Goal: Complete application form

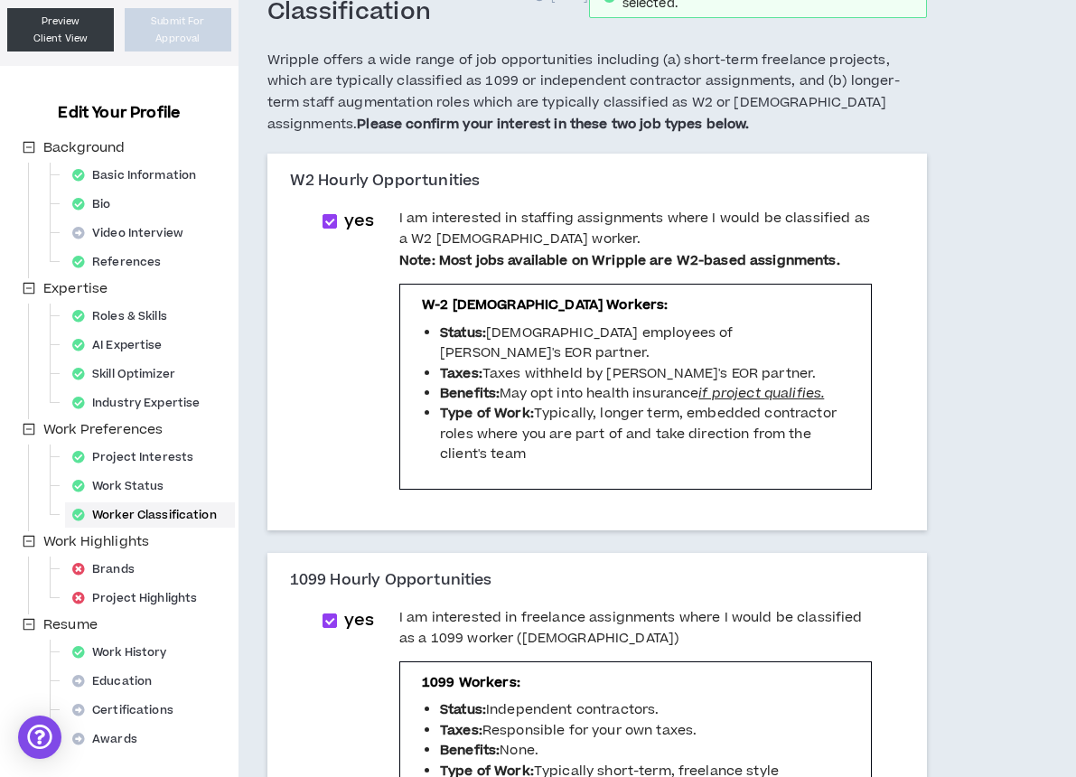
scroll to position [98, 0]
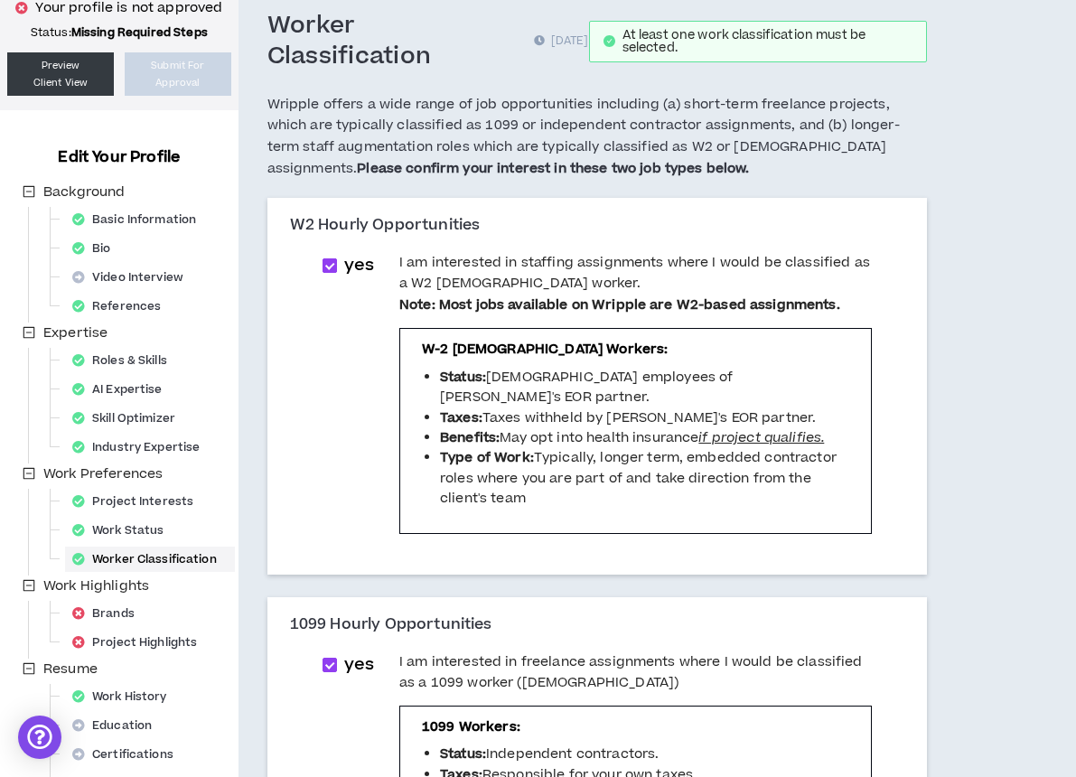
click at [326, 258] on span at bounding box center [329, 265] width 14 height 14
checkbox input "*****"
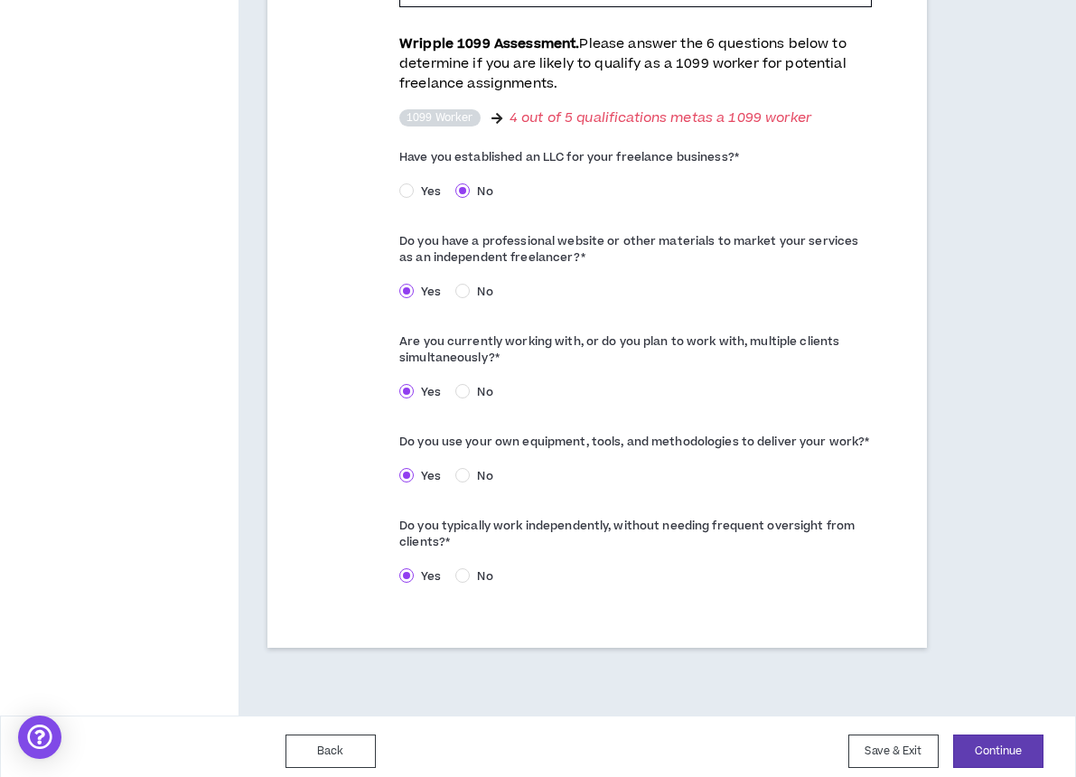
scroll to position [980, 0]
click at [992, 735] on button "Continue" at bounding box center [998, 751] width 90 height 33
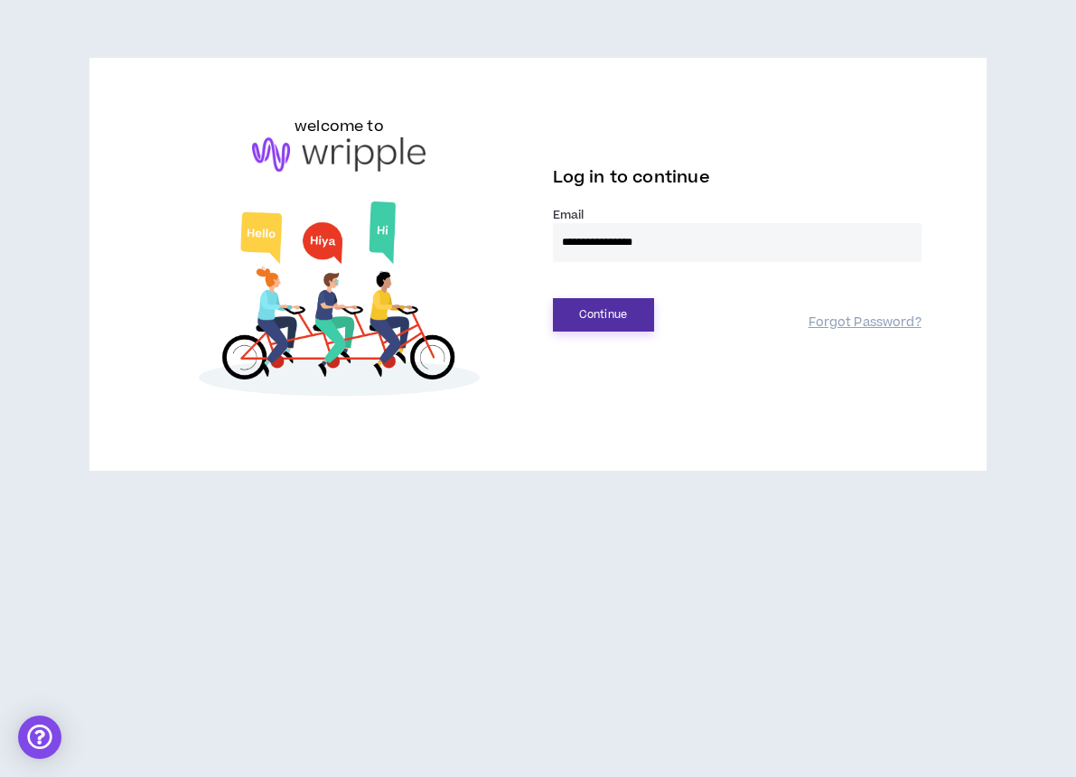
type input "**********"
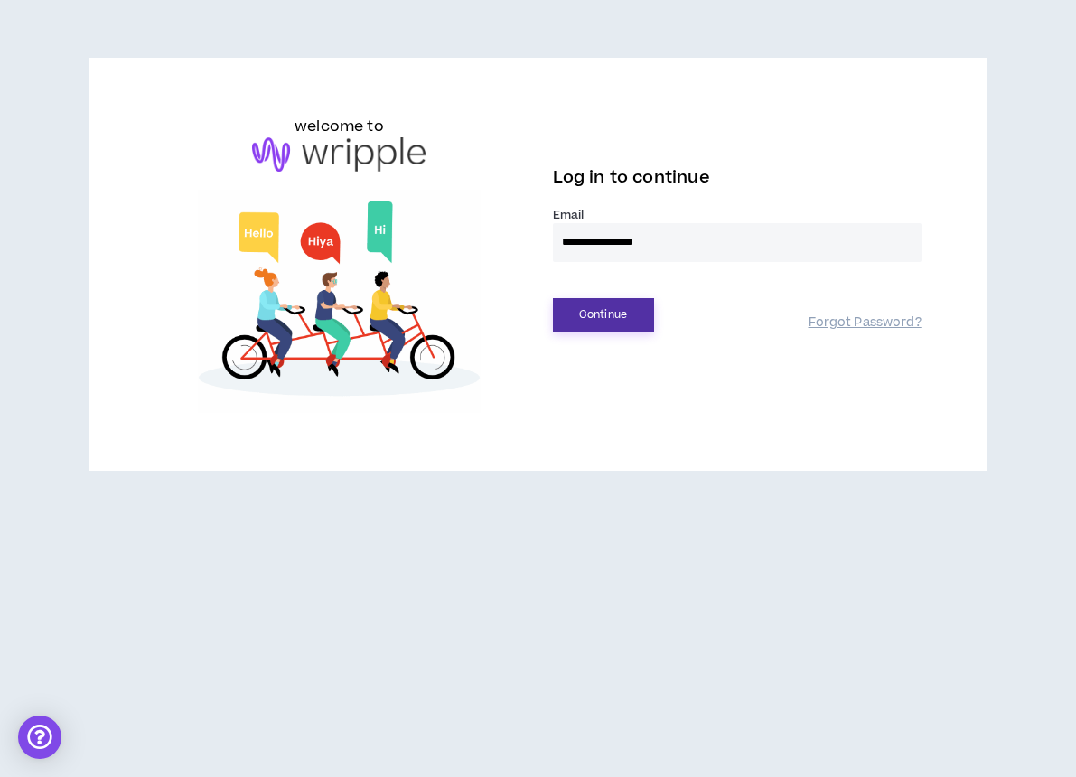
click at [583, 329] on button "Continue" at bounding box center [603, 314] width 101 height 33
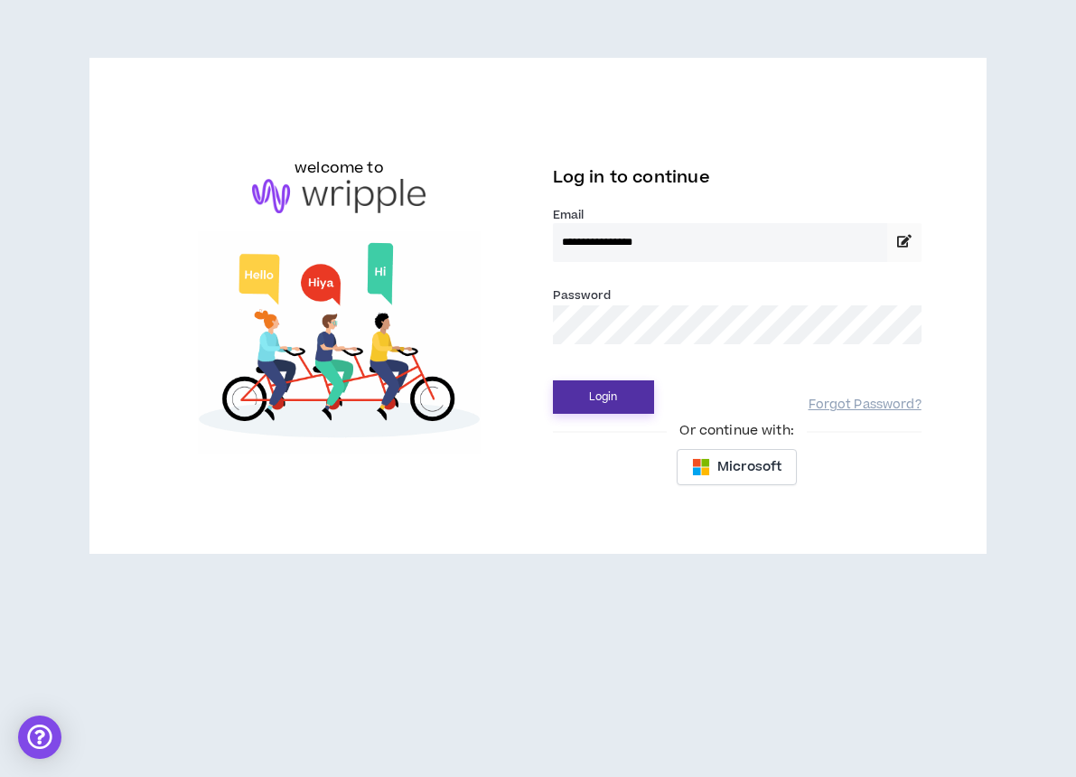
click at [595, 396] on button "Login" at bounding box center [603, 396] width 101 height 33
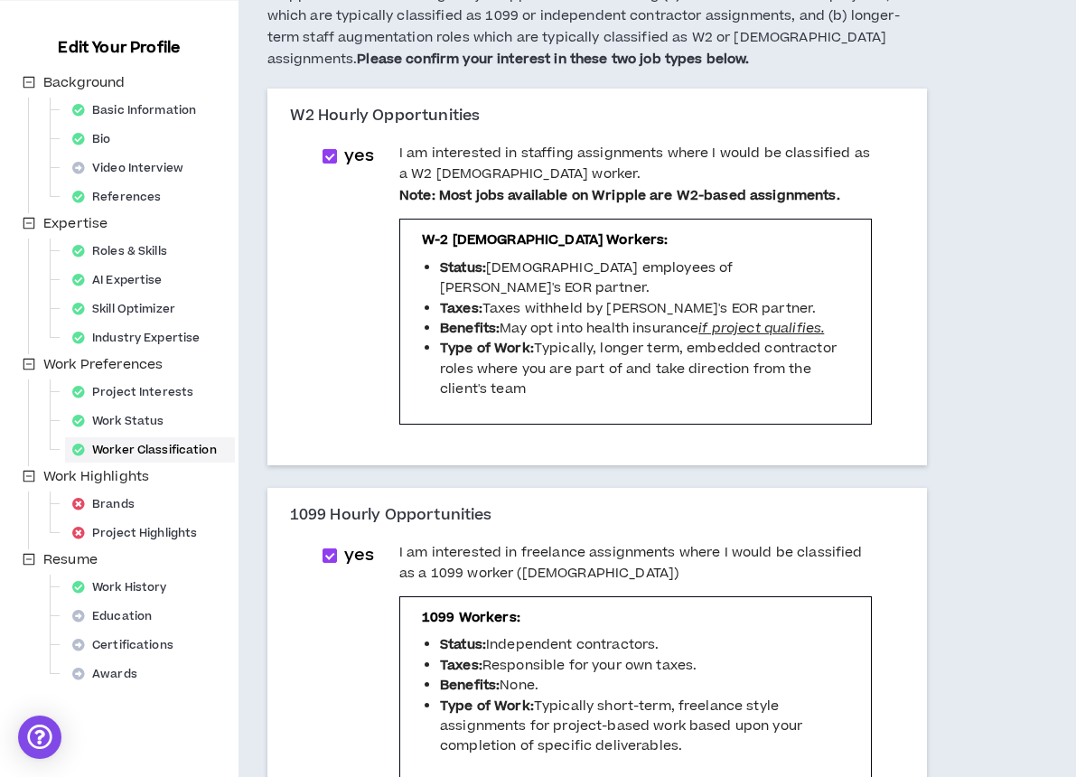
scroll to position [198, 0]
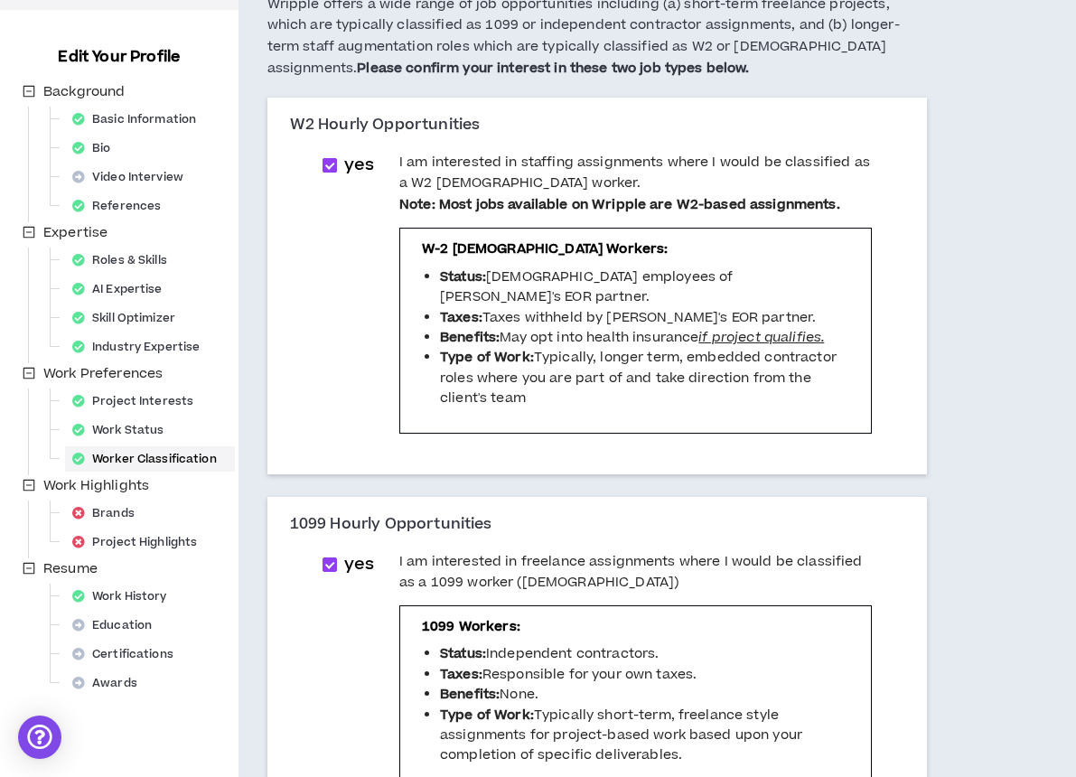
click at [331, 169] on label "yes" at bounding box center [351, 165] width 59 height 25
checkbox input "*****"
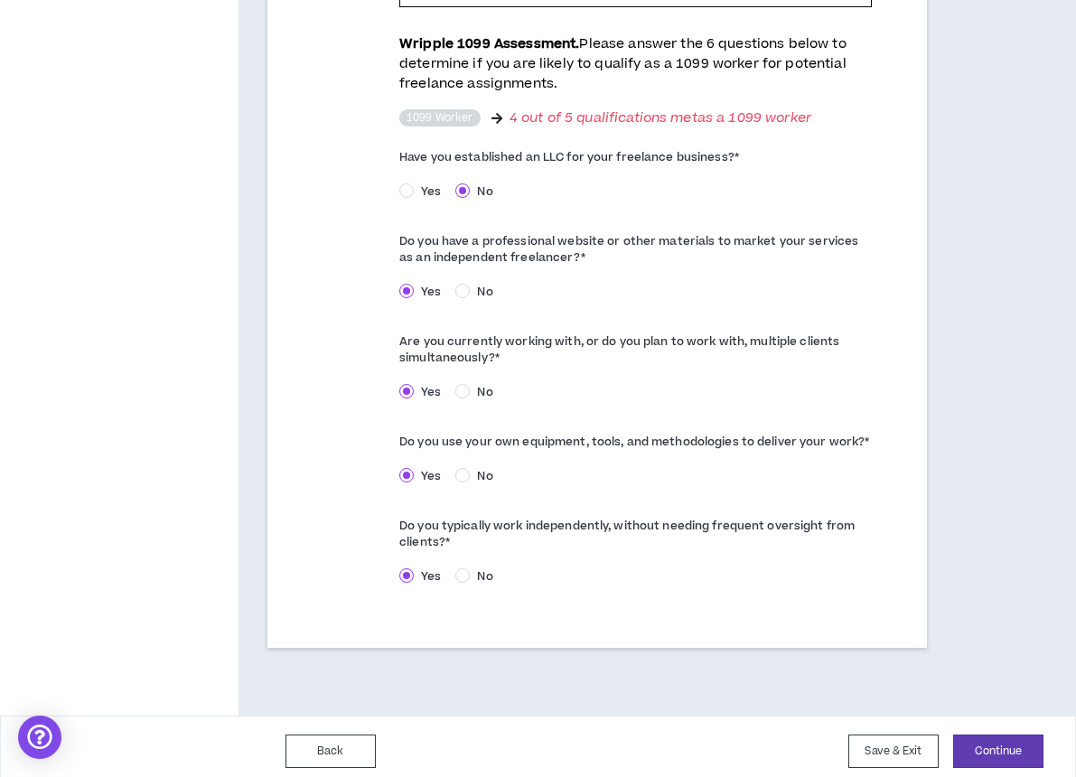
scroll to position [980, 0]
click at [994, 735] on button "Continue" at bounding box center [998, 751] width 90 height 33
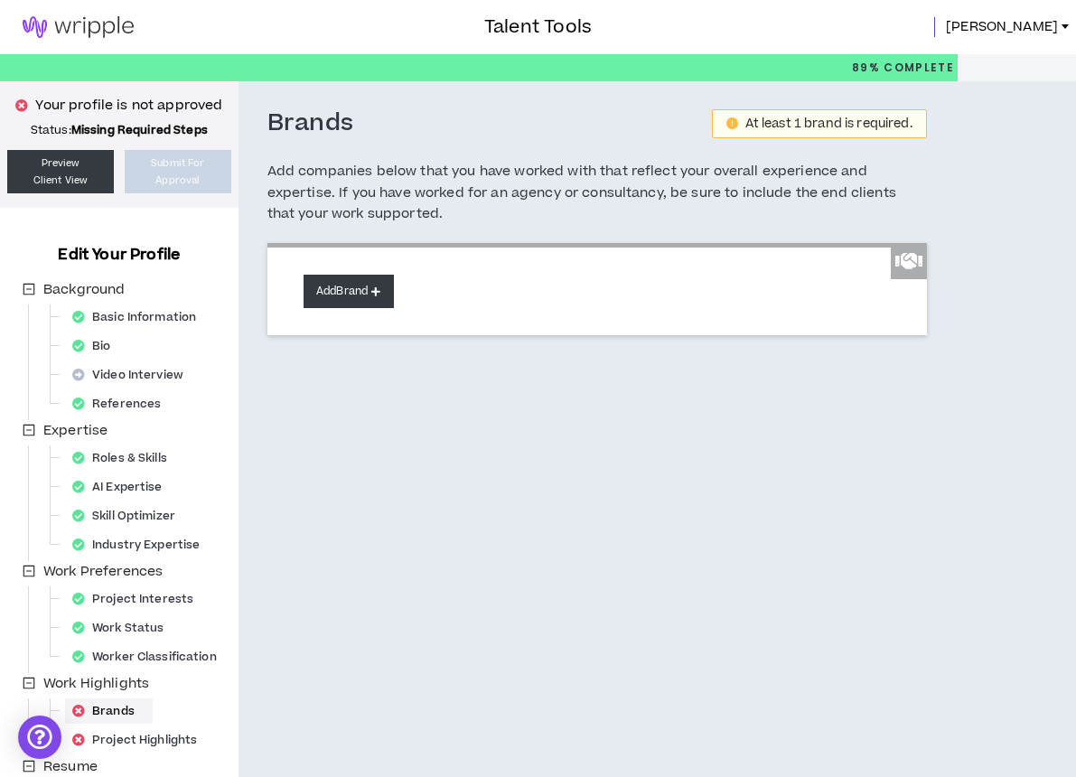
click at [357, 290] on button "Add Brand" at bounding box center [348, 291] width 90 height 33
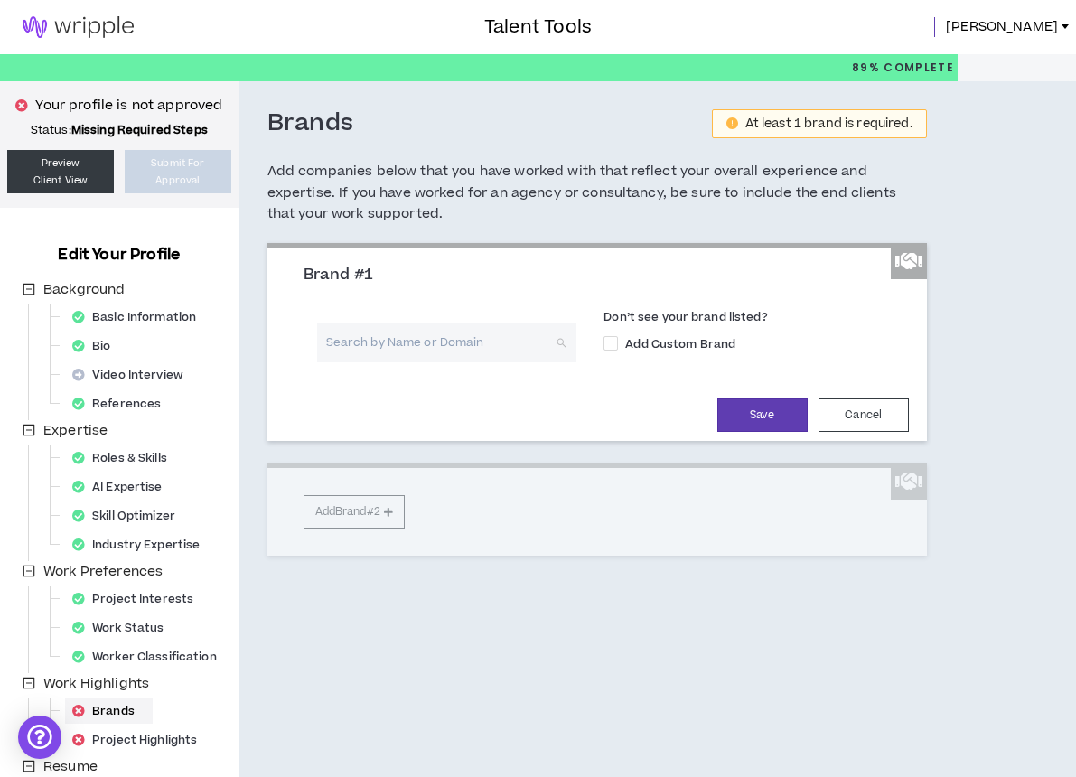
click at [388, 333] on input "search" at bounding box center [441, 342] width 228 height 39
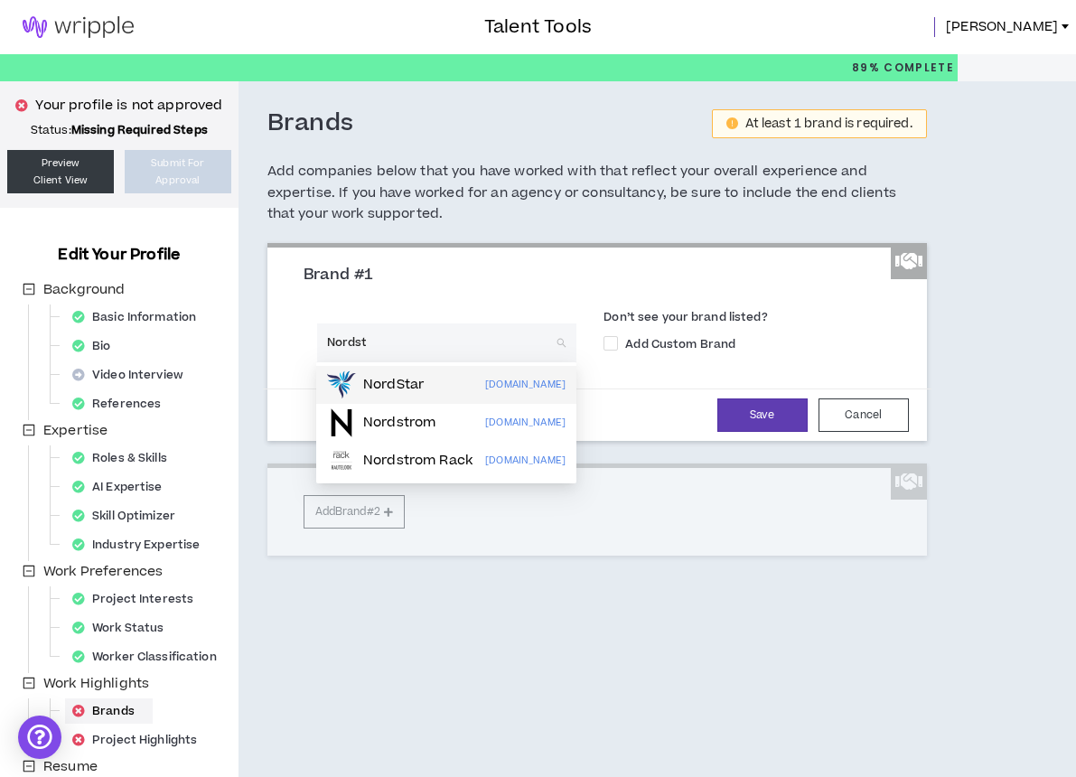
type input "Nordstrom"
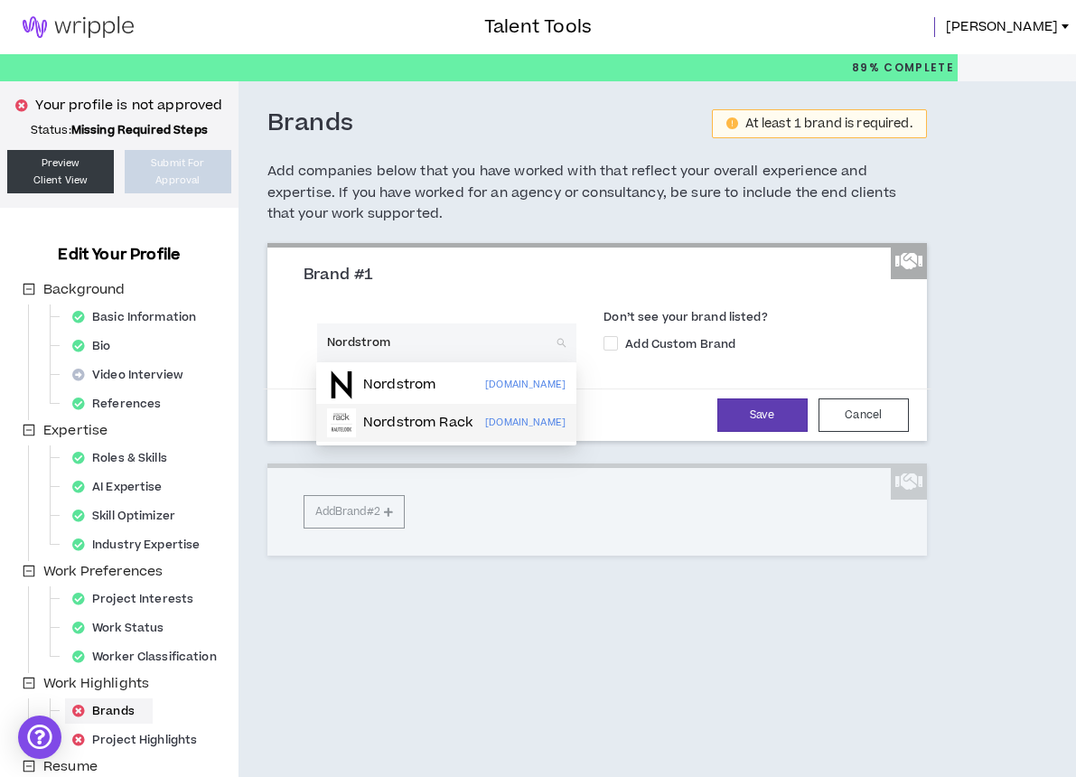
drag, startPoint x: 394, startPoint y: 369, endPoint x: 390, endPoint y: 418, distance: 48.9
click at [390, 418] on p "Nordstrom Rack" at bounding box center [417, 423] width 109 height 18
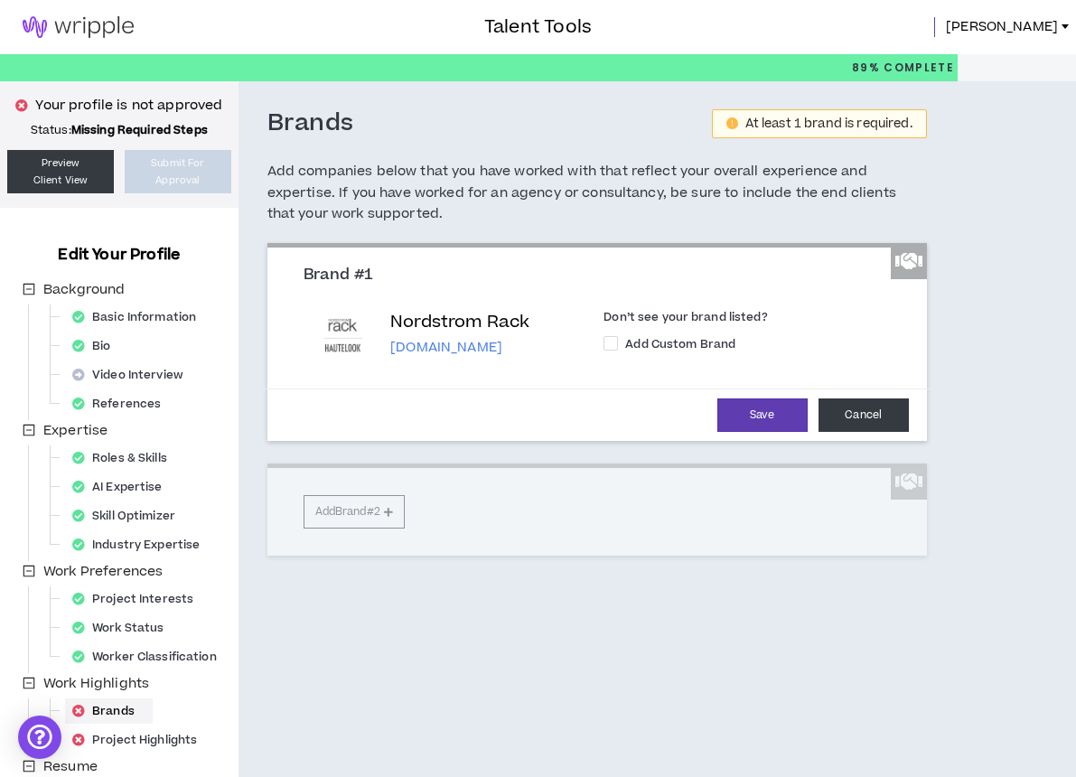
click at [857, 403] on button "Cancel" at bounding box center [863, 414] width 90 height 33
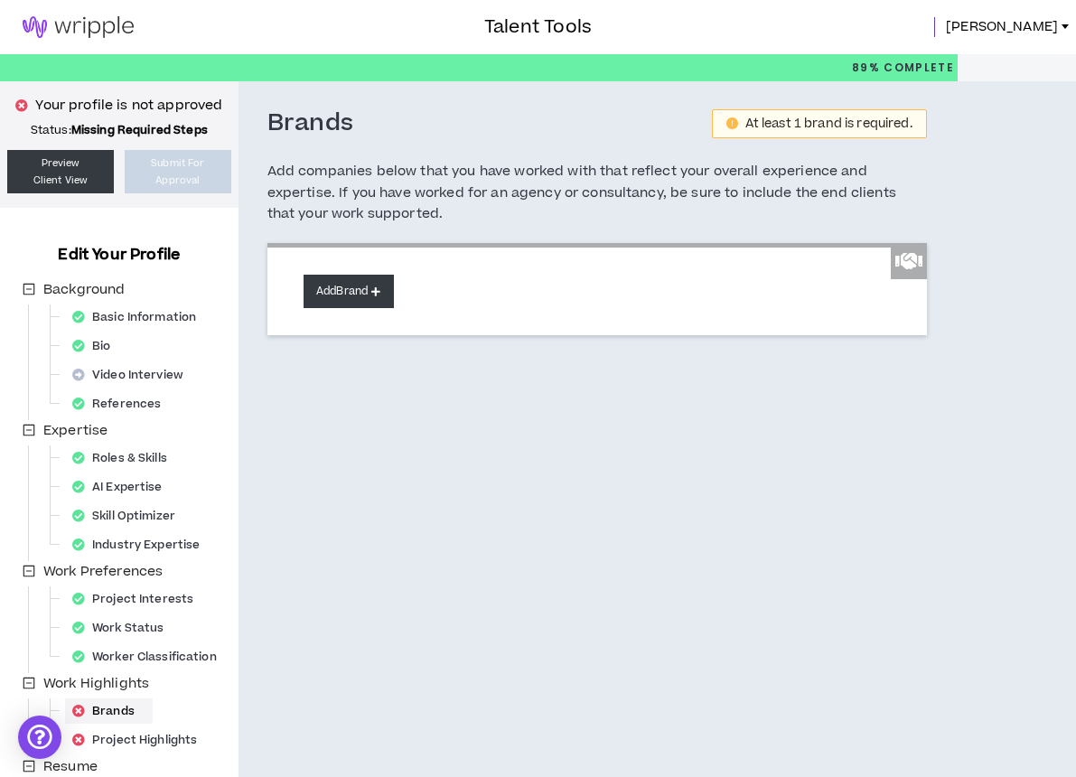
click at [360, 286] on button "Add Brand" at bounding box center [348, 291] width 90 height 33
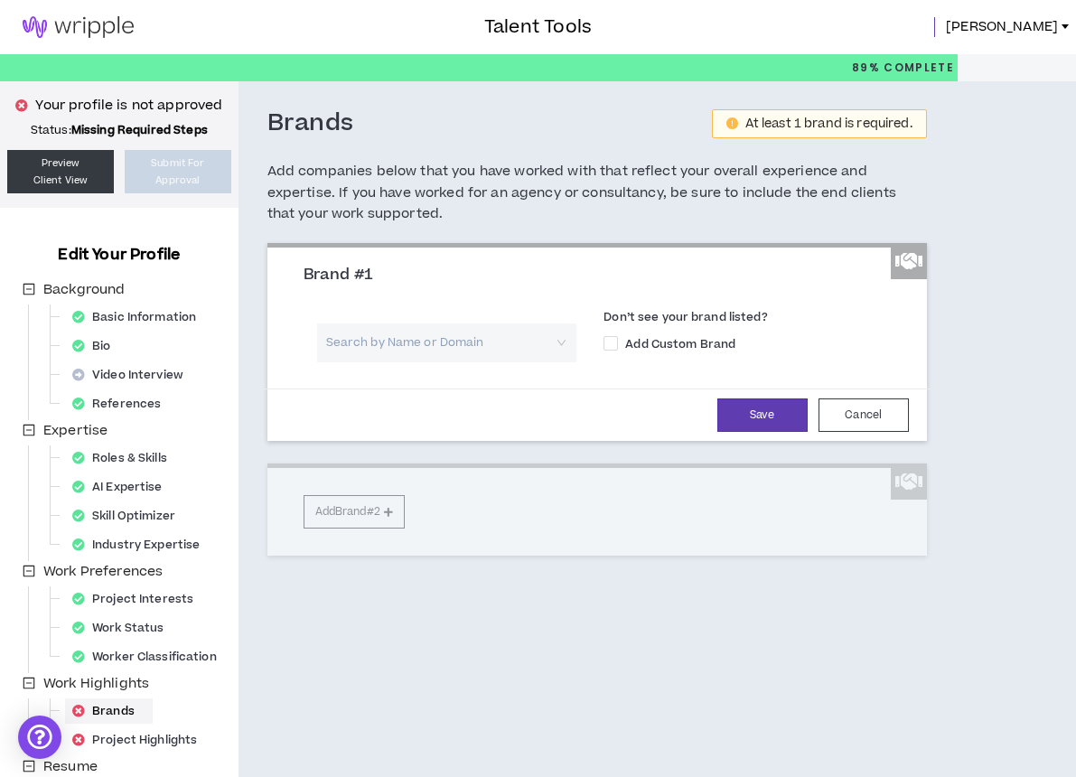
click at [368, 342] on input "search" at bounding box center [441, 342] width 228 height 39
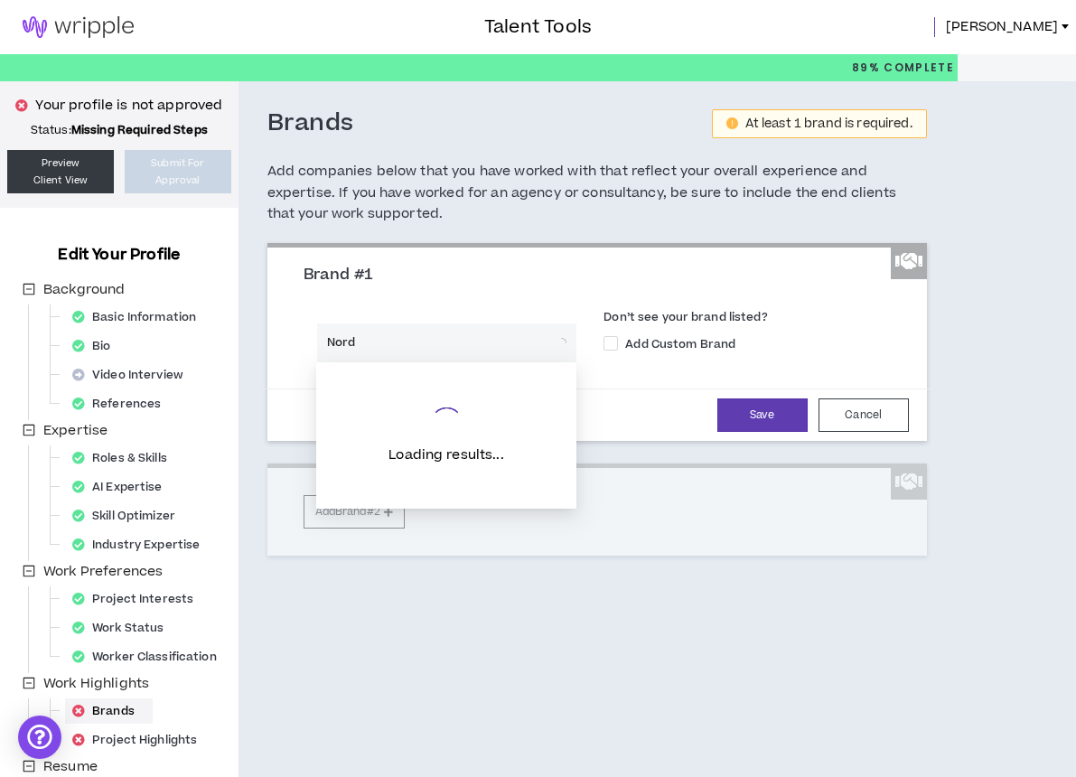
type input "Nords"
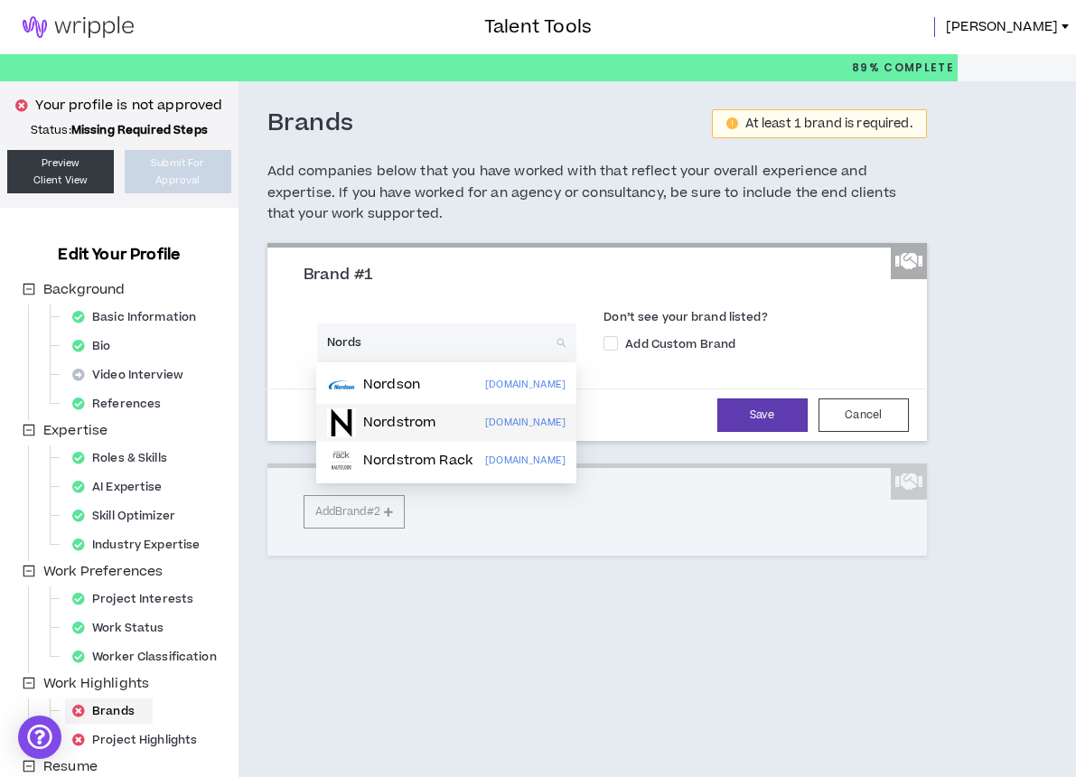
click at [355, 419] on img at bounding box center [341, 422] width 29 height 29
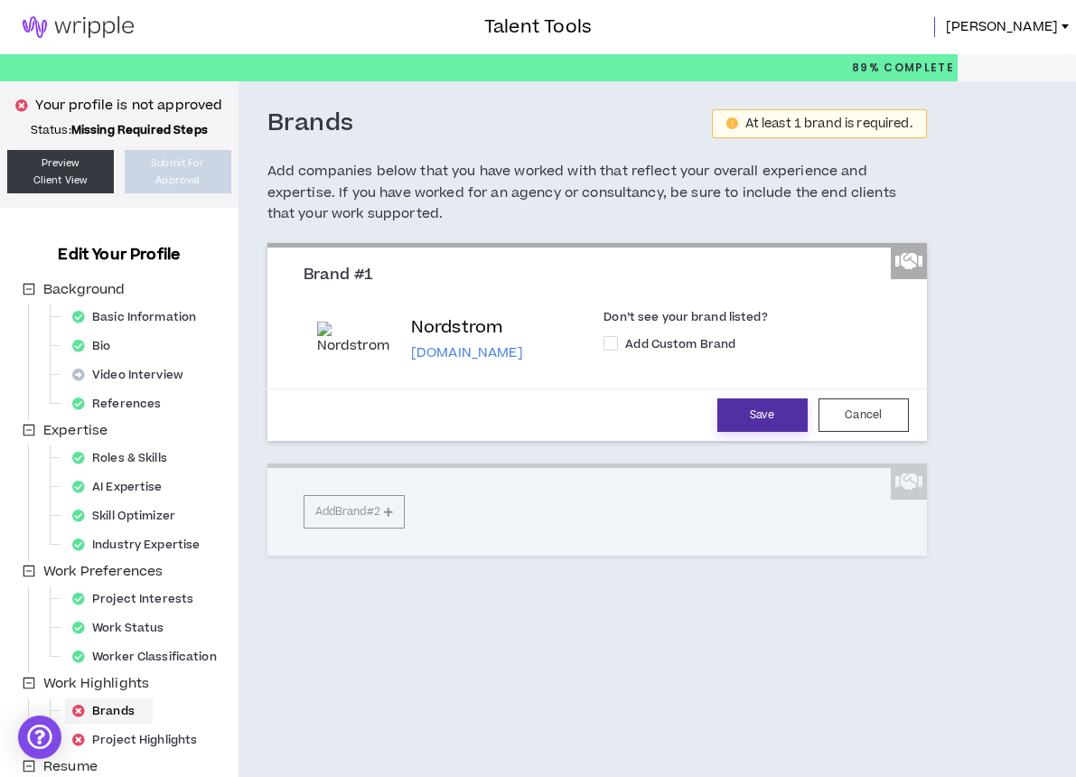
click at [764, 405] on button "Save" at bounding box center [762, 414] width 90 height 33
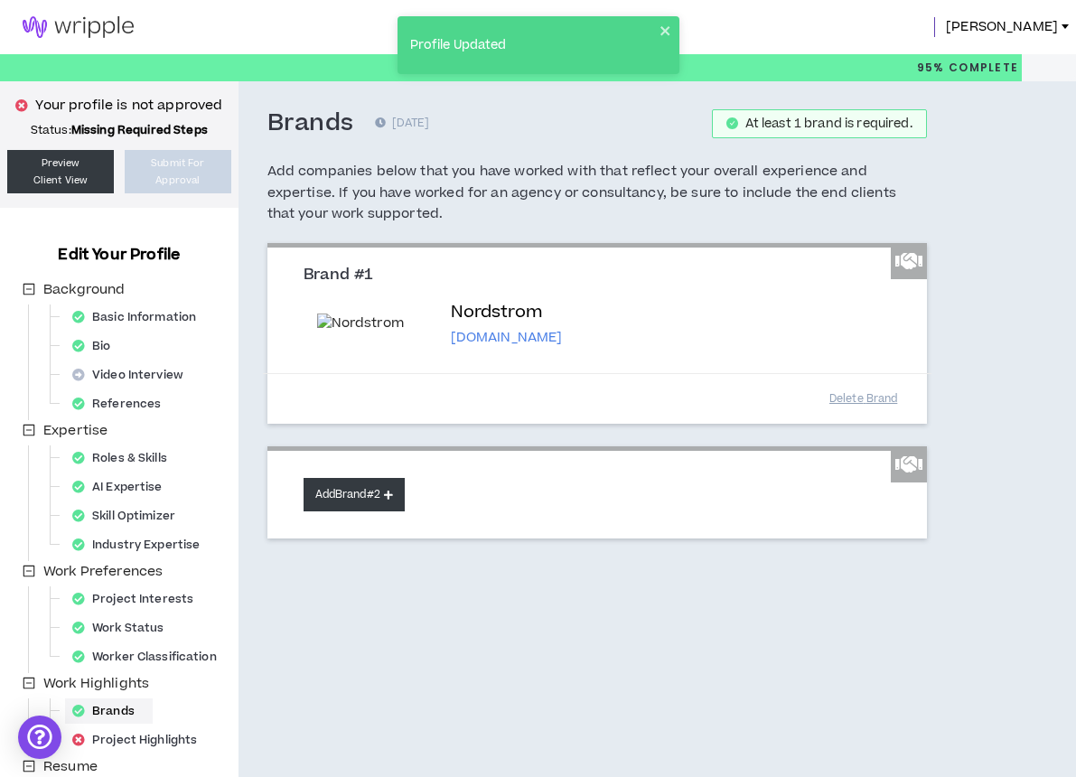
click at [386, 484] on button "Add Brand #2" at bounding box center [353, 494] width 101 height 33
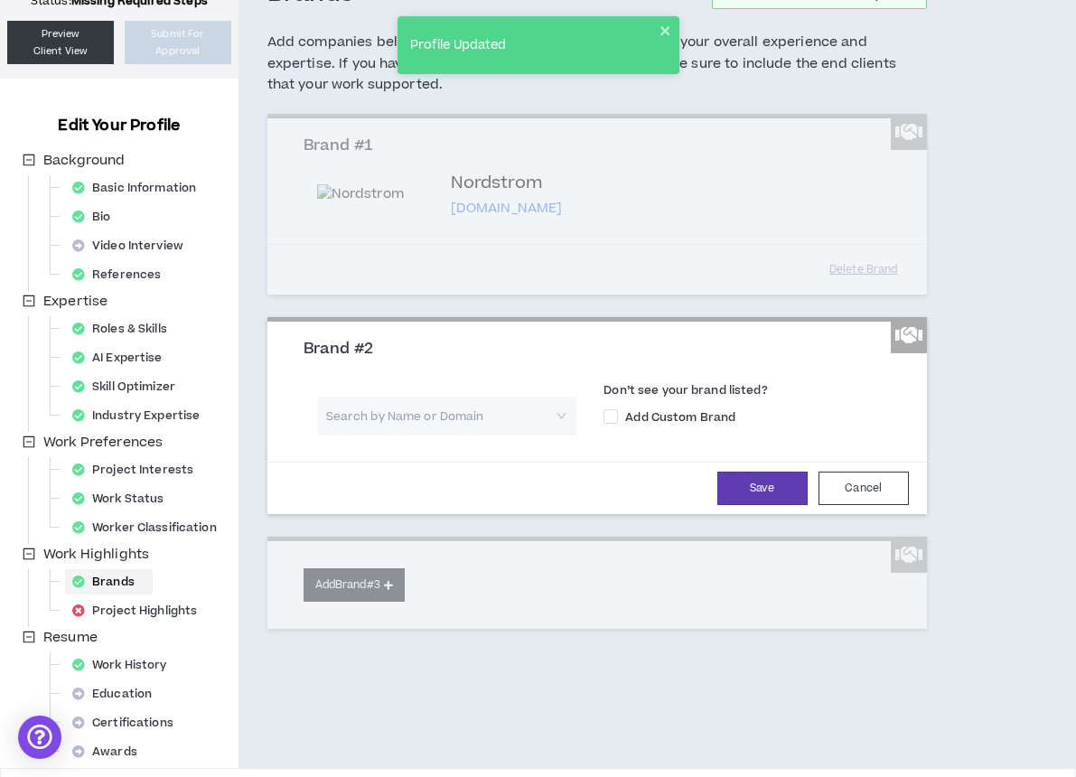
scroll to position [135, 0]
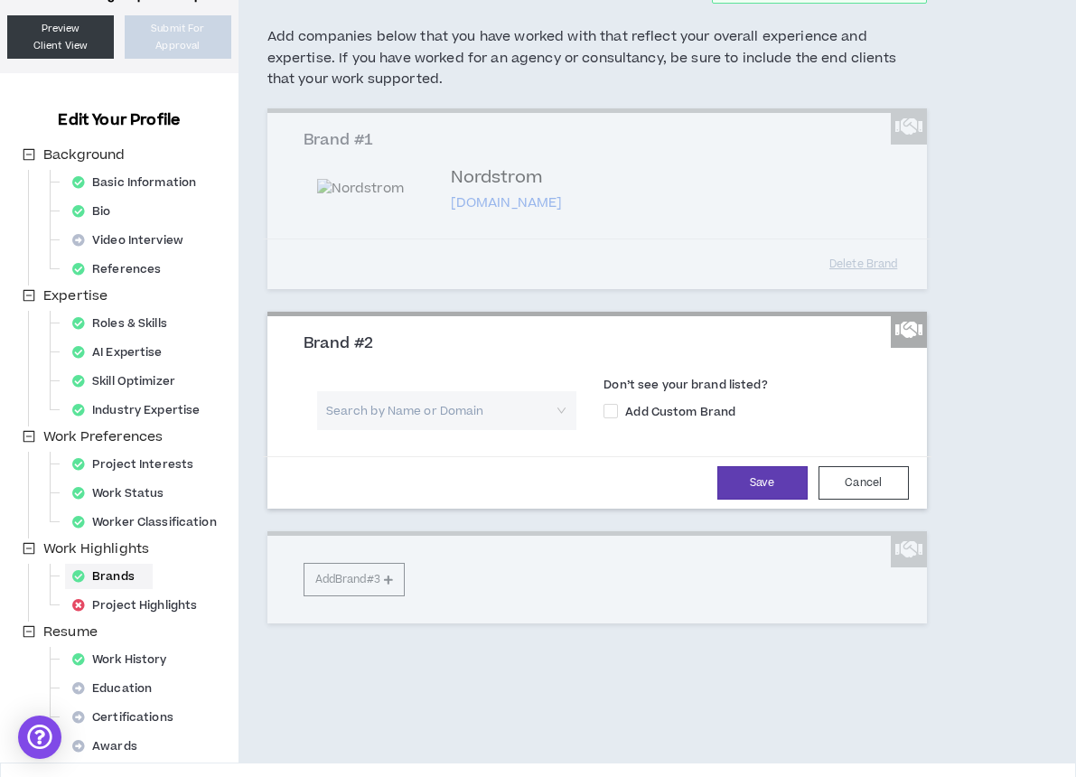
click at [402, 418] on input "search" at bounding box center [441, 410] width 228 height 39
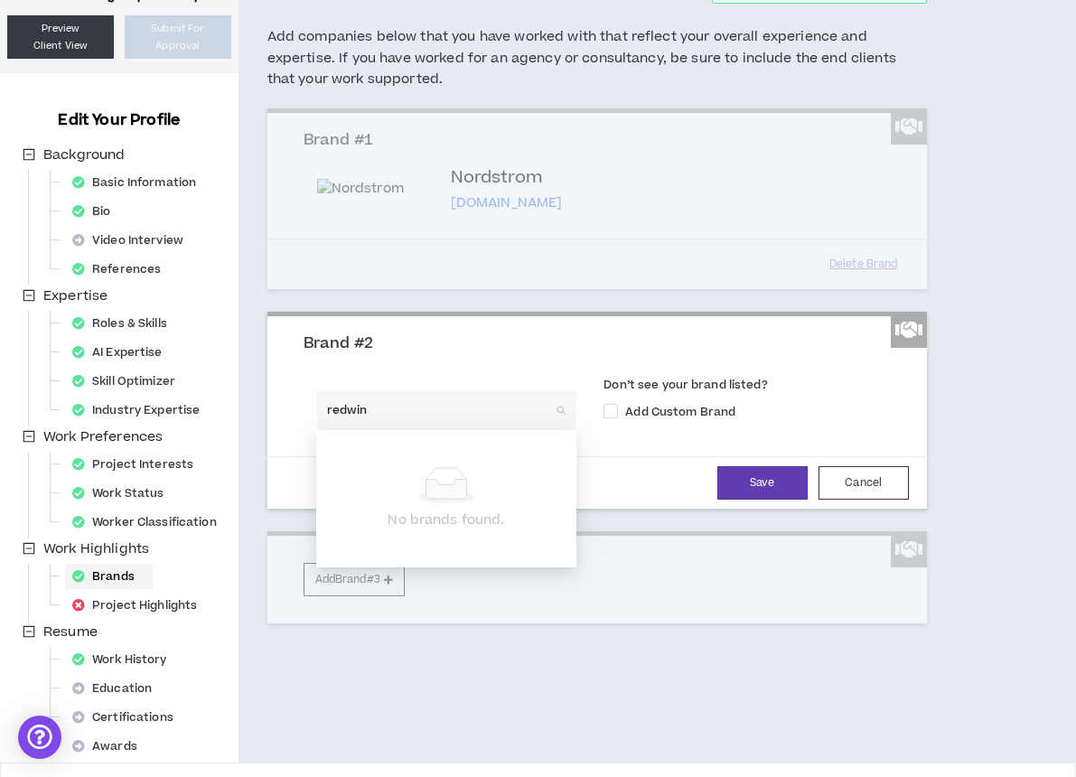
type input "redwing"
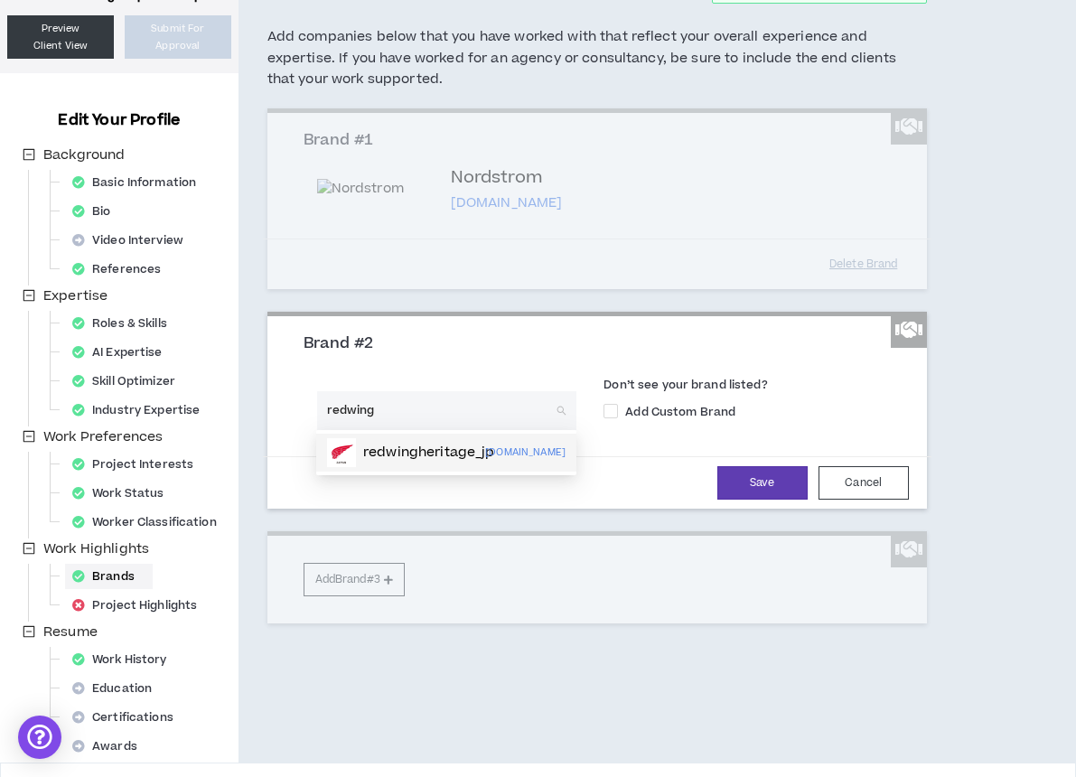
click at [350, 448] on img at bounding box center [341, 452] width 29 height 29
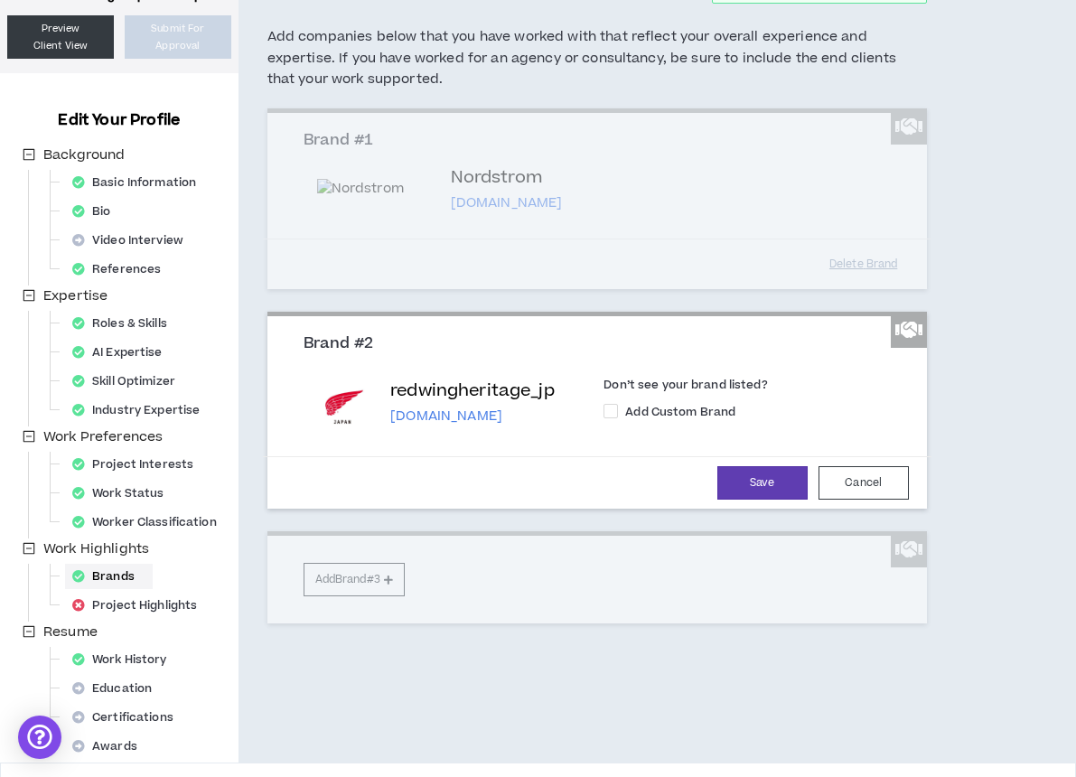
click at [403, 407] on p "[DOMAIN_NAME]" at bounding box center [472, 416] width 164 height 18
click at [342, 407] on img at bounding box center [343, 404] width 52 height 52
click at [868, 472] on button "Cancel" at bounding box center [863, 482] width 90 height 33
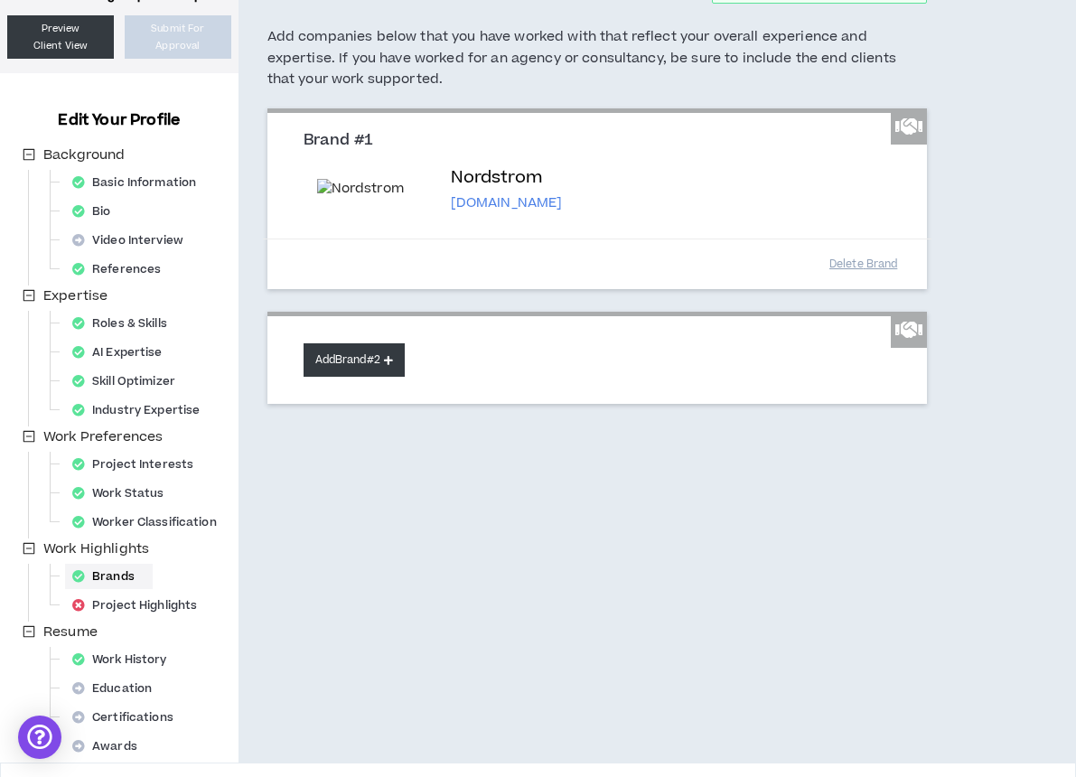
click at [352, 361] on button "Add Brand #2" at bounding box center [353, 359] width 101 height 33
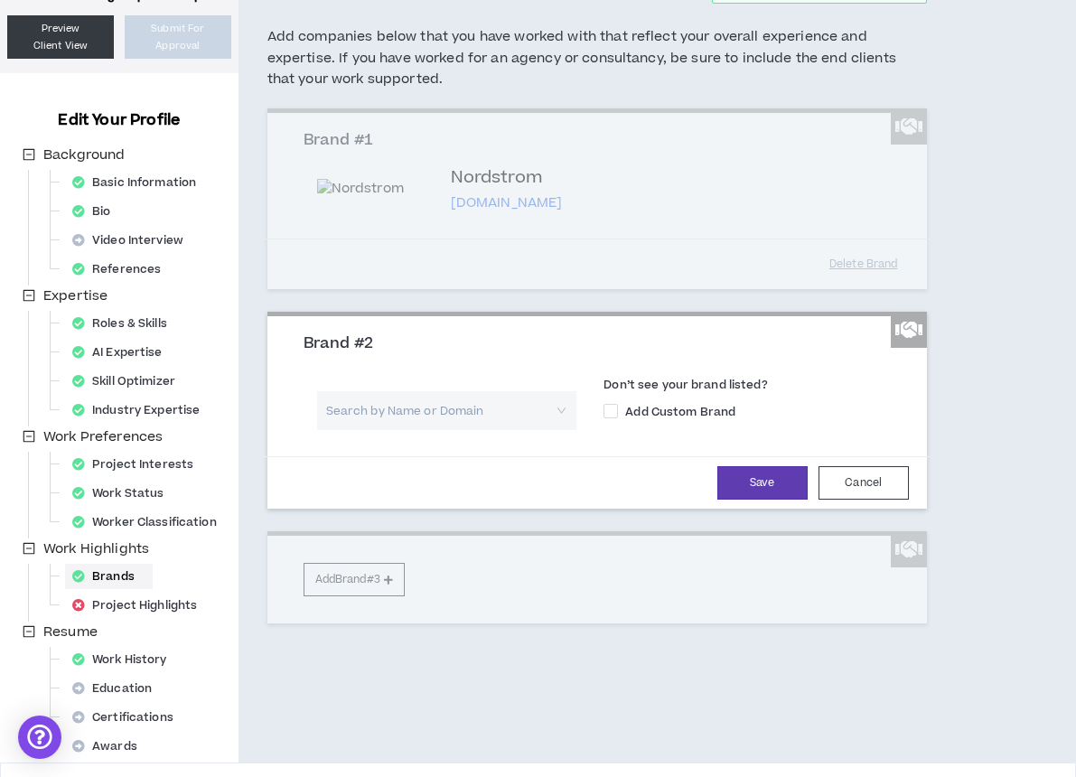
click at [357, 415] on input "search" at bounding box center [441, 410] width 228 height 39
type input "Red wing"
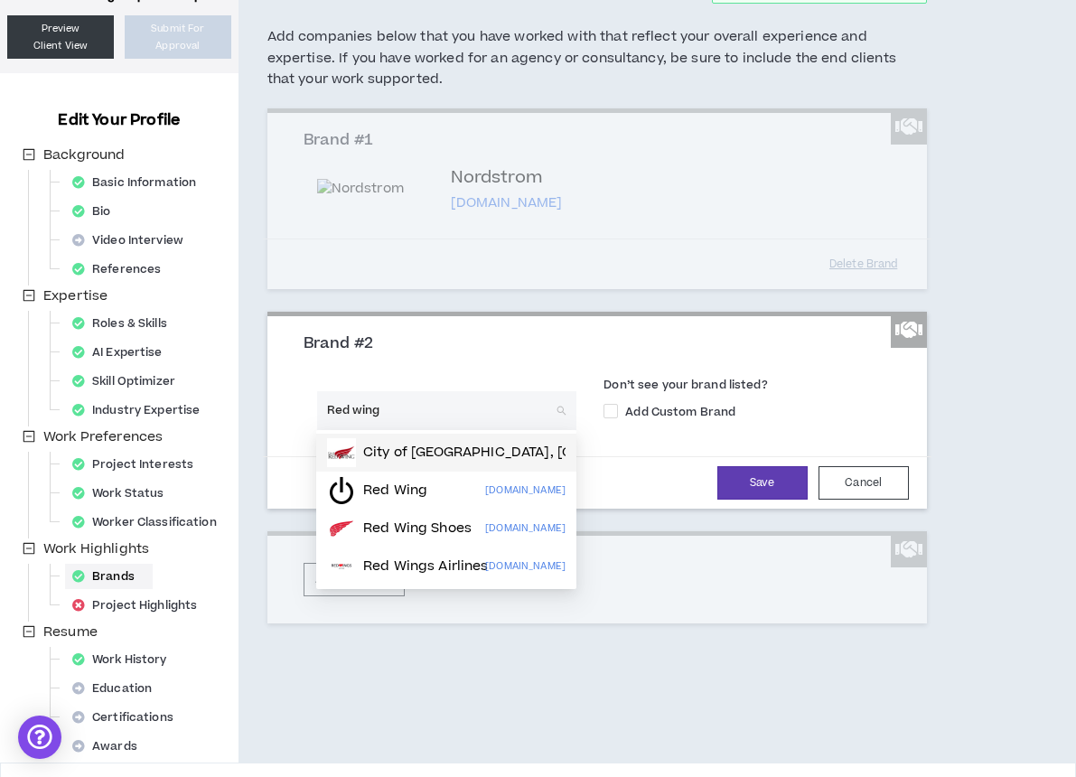
click at [496, 402] on input "Red wing" at bounding box center [441, 410] width 228 height 39
click at [442, 408] on input "Red wing" at bounding box center [441, 410] width 228 height 39
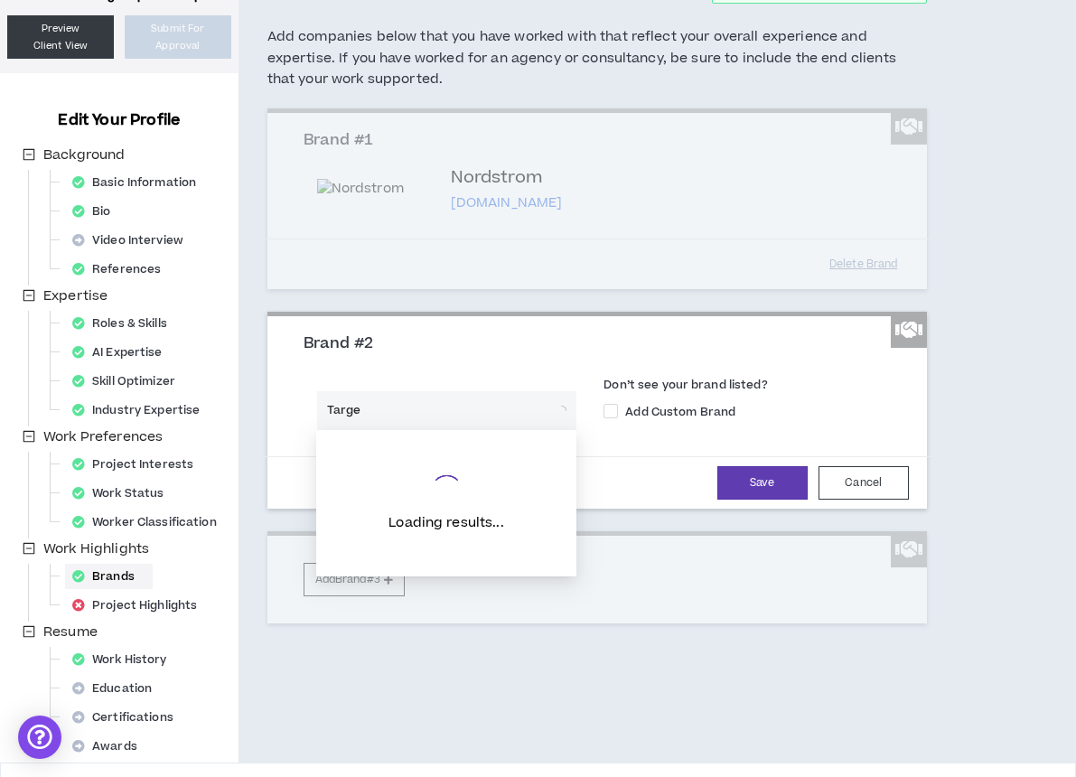
type input "Target"
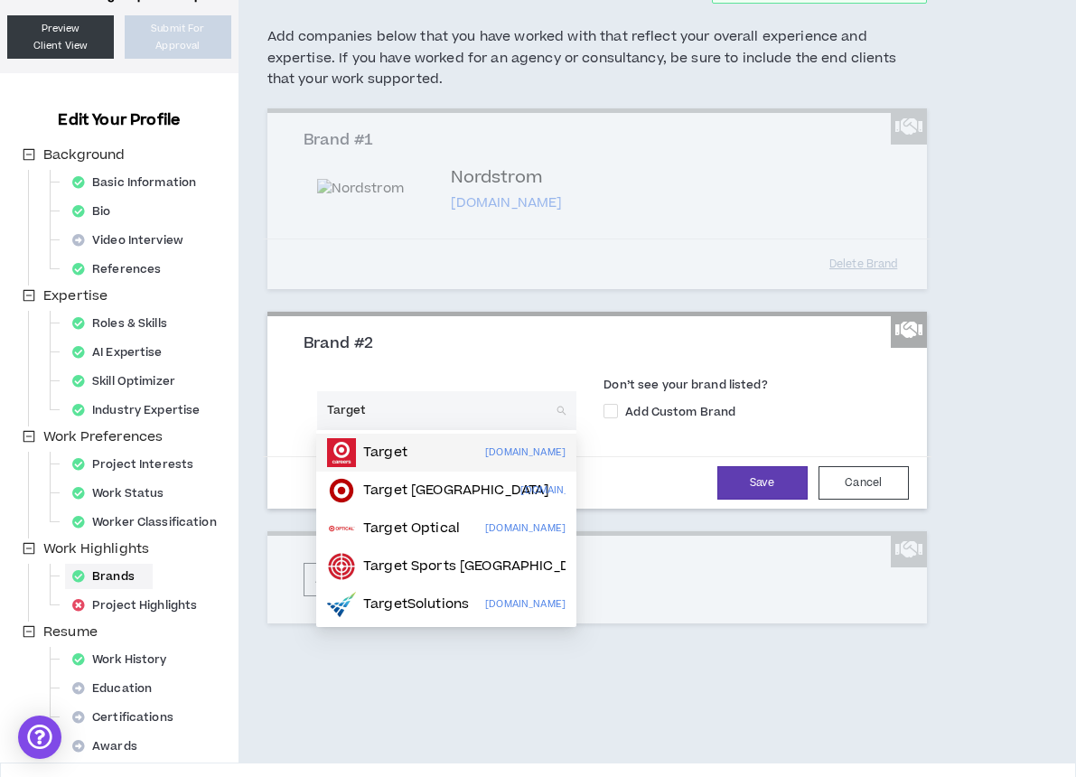
click at [368, 453] on p "Target" at bounding box center [385, 452] width 44 height 18
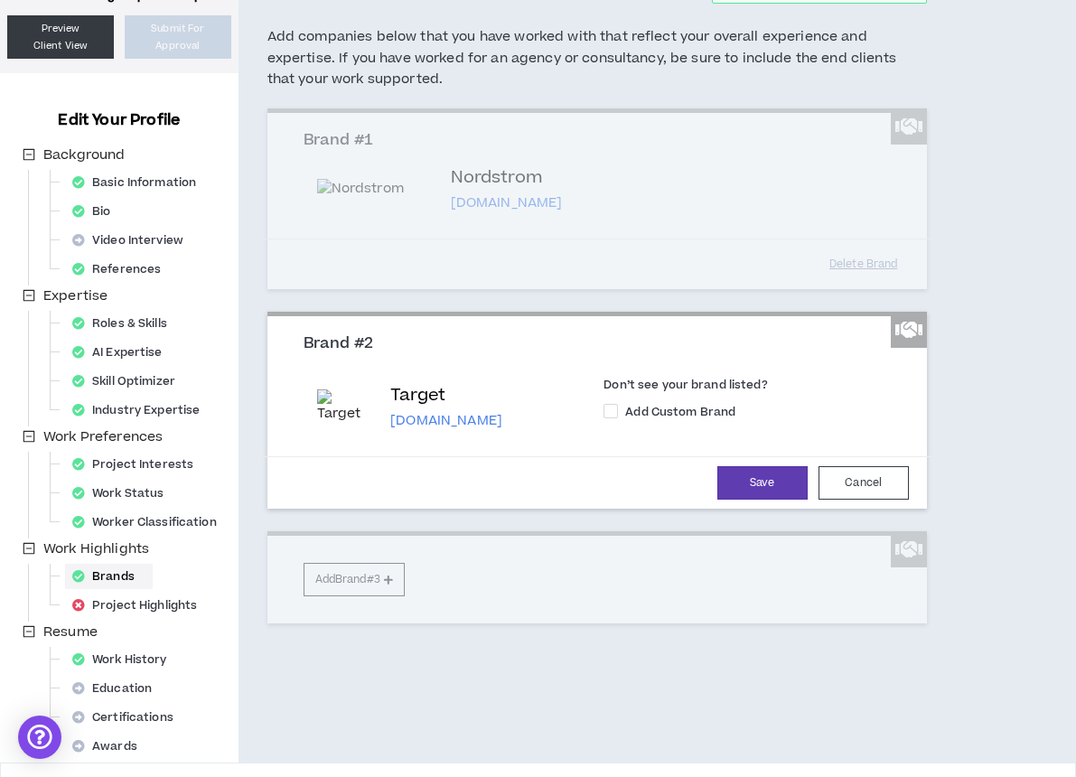
click at [359, 581] on div "Brand #1 Nordstrom [DOMAIN_NAME] Don’t see your brand listed? Add Custom Brand …" at bounding box center [596, 365] width 659 height 515
click at [780, 490] on button "Save" at bounding box center [762, 482] width 90 height 33
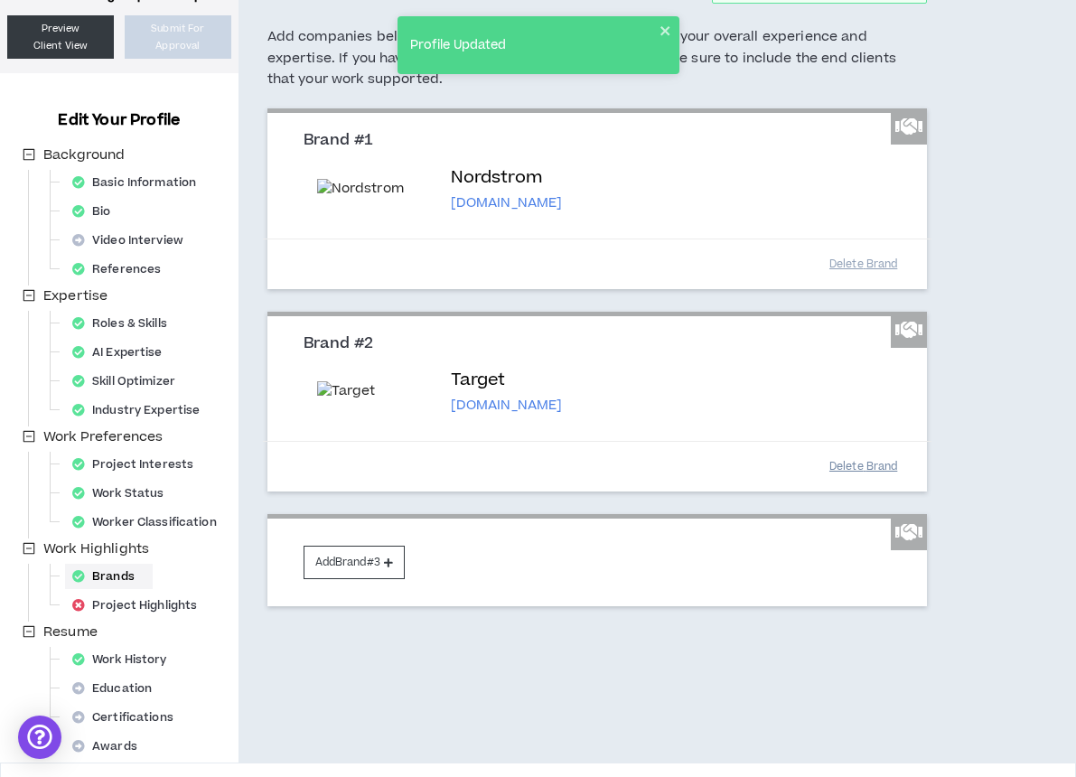
click at [845, 482] on button "Delete Brand" at bounding box center [863, 467] width 90 height 32
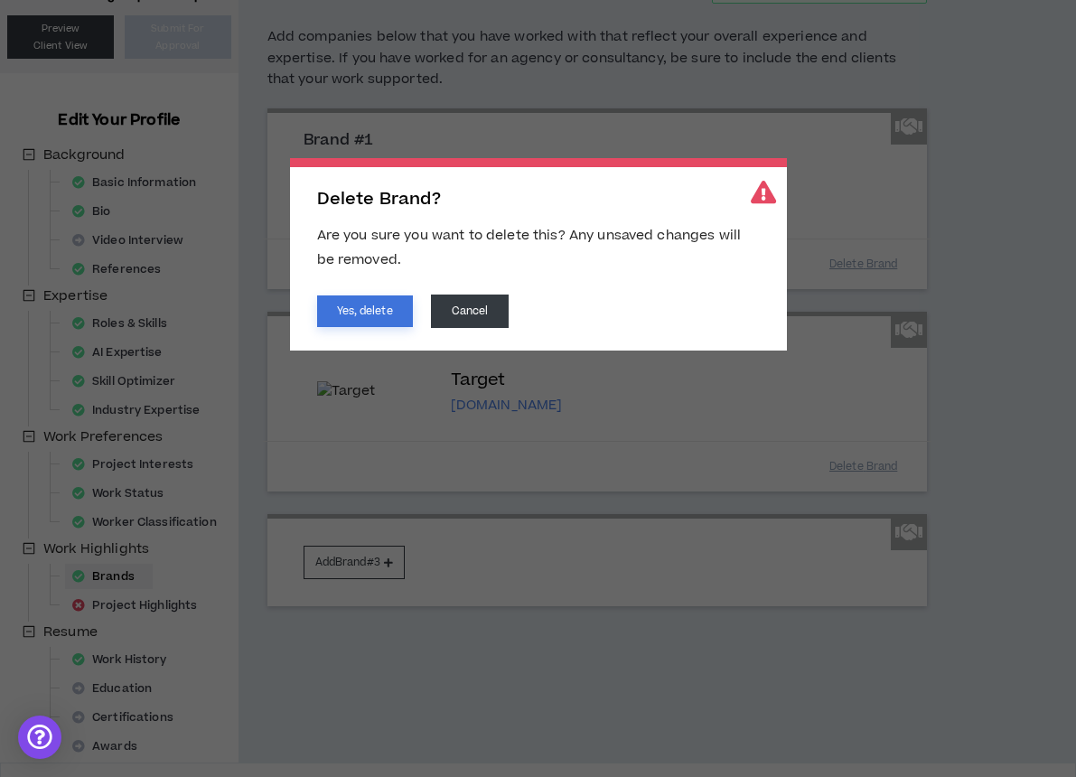
click at [398, 314] on button "Yes, delete" at bounding box center [365, 311] width 96 height 32
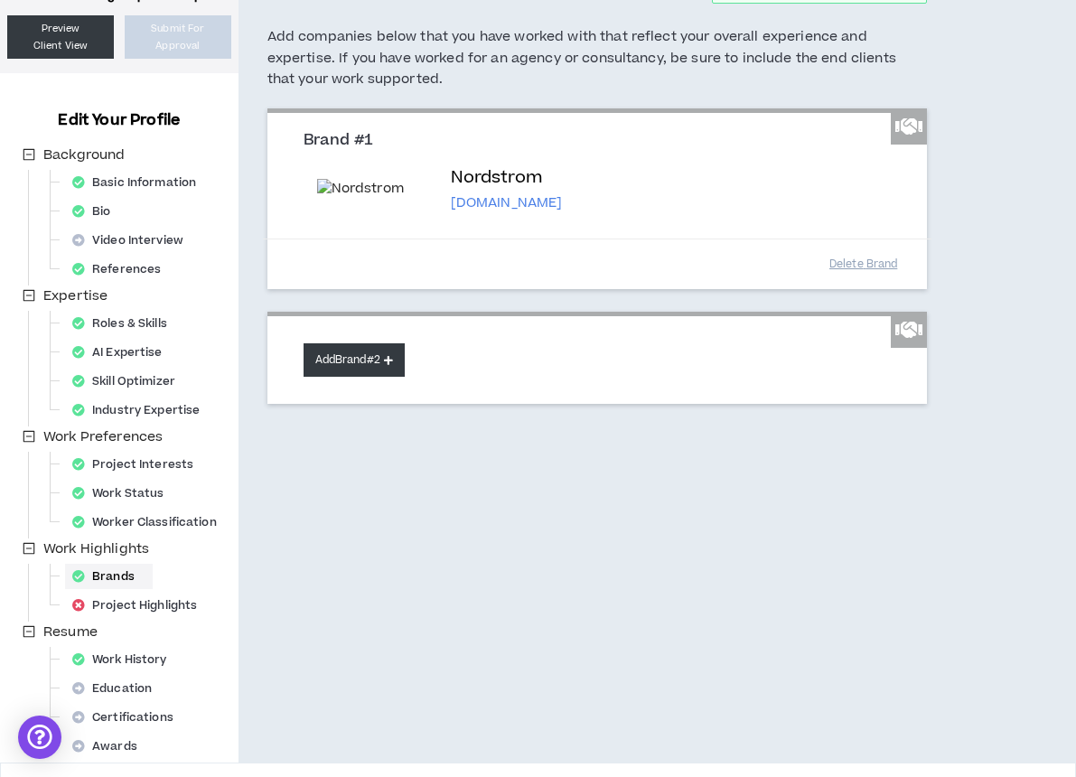
click at [385, 352] on button "Add Brand #2" at bounding box center [353, 359] width 101 height 33
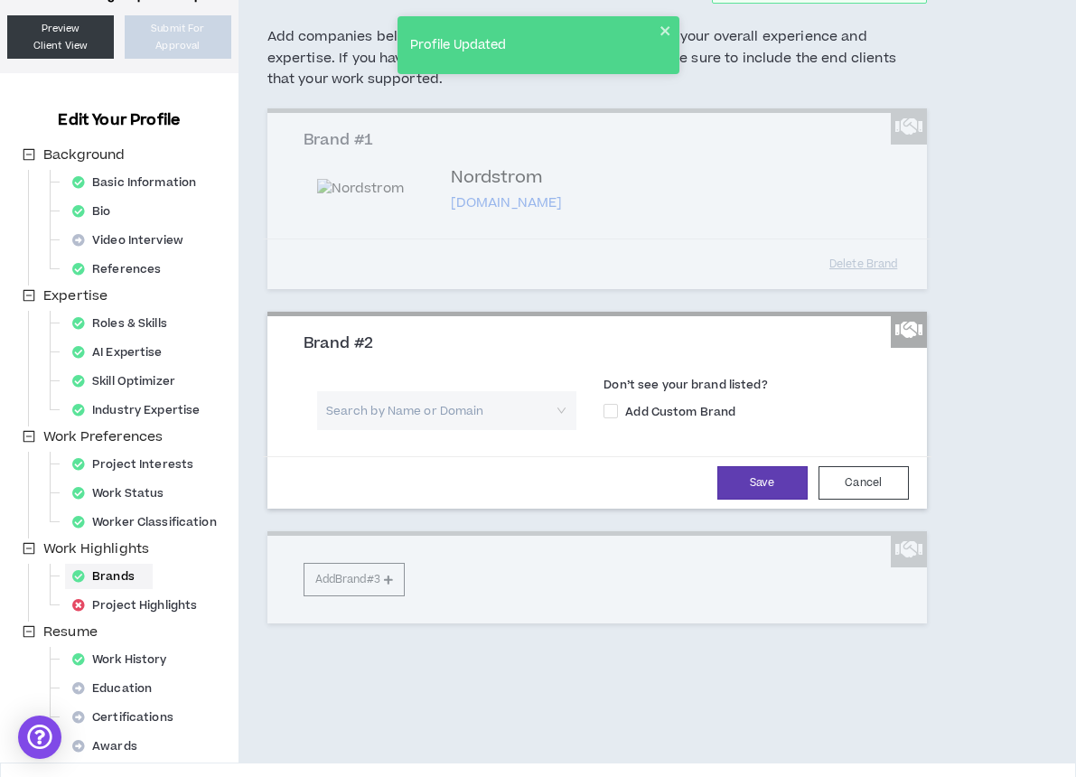
click at [381, 413] on input "search" at bounding box center [441, 410] width 228 height 39
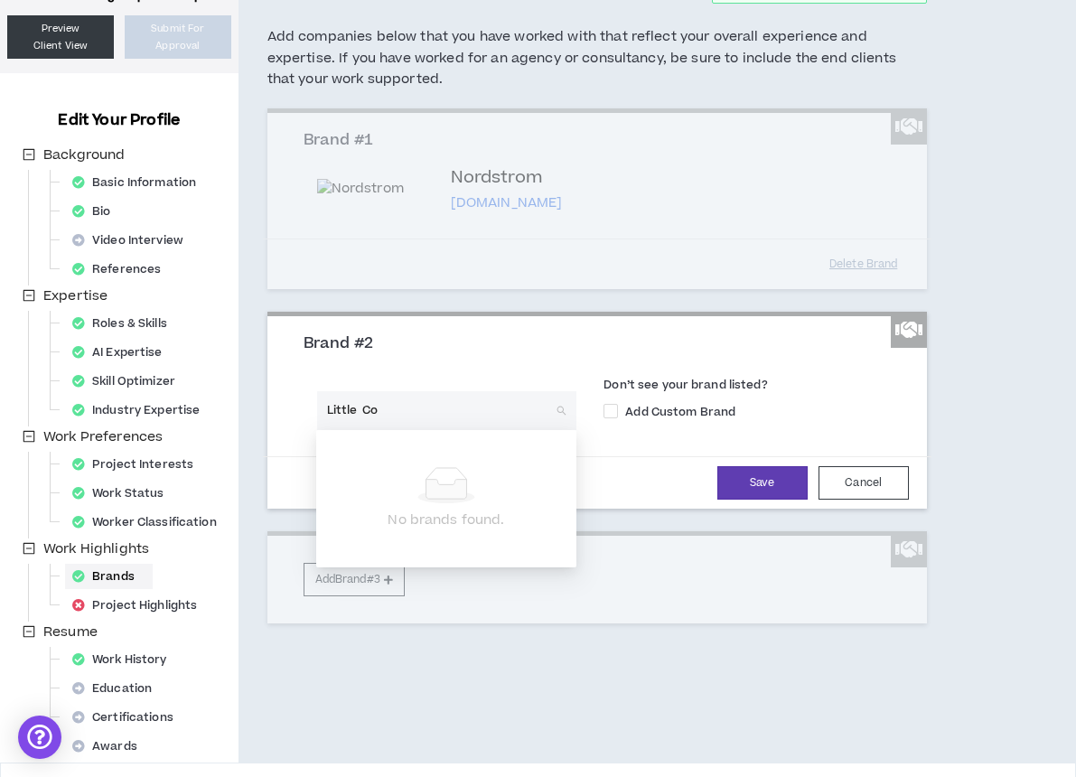
type input "Little & Co"
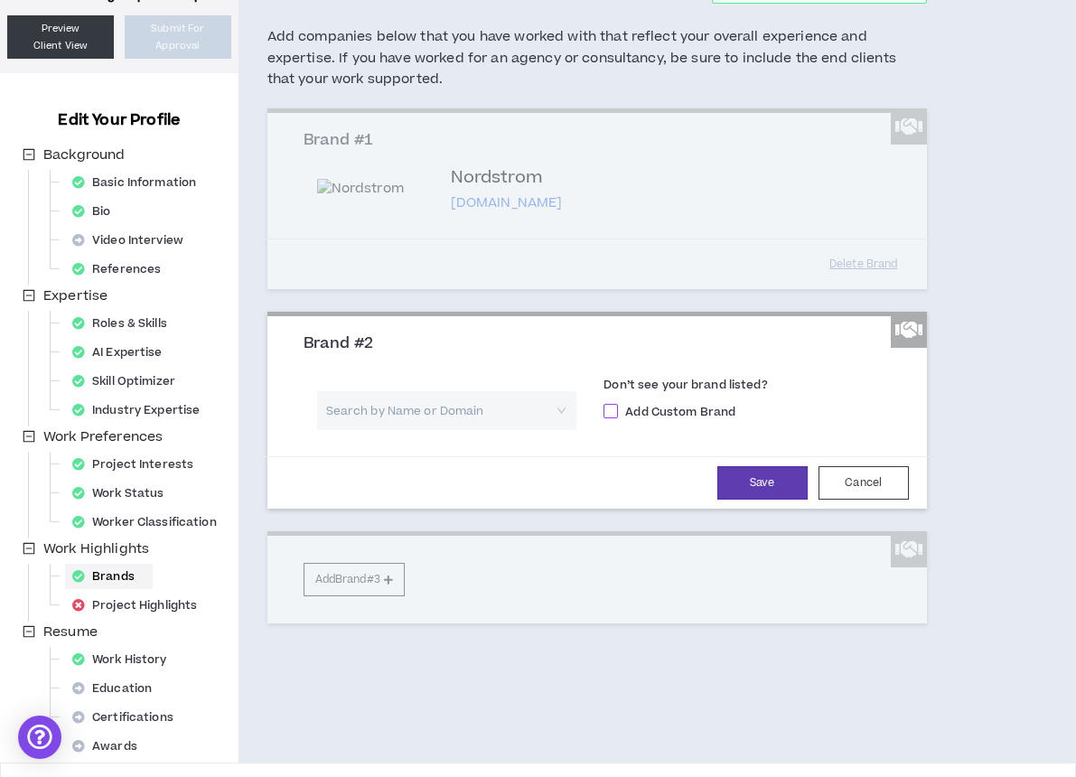
click at [607, 405] on span at bounding box center [610, 411] width 14 height 14
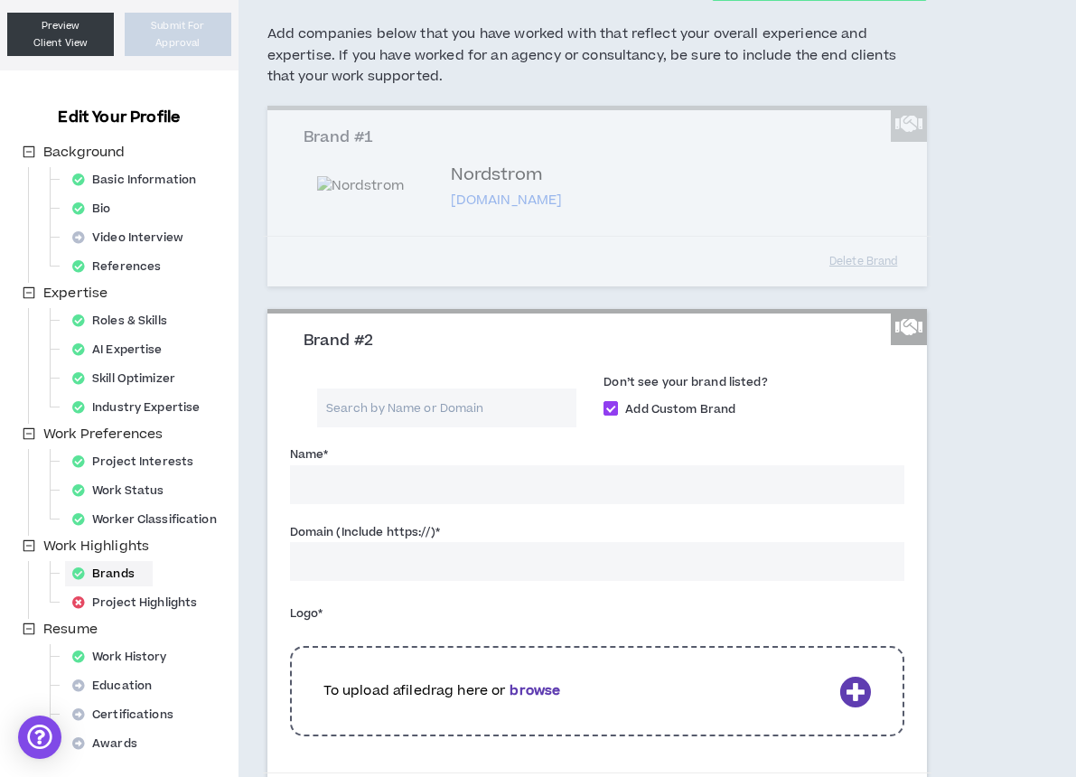
scroll to position [126, 0]
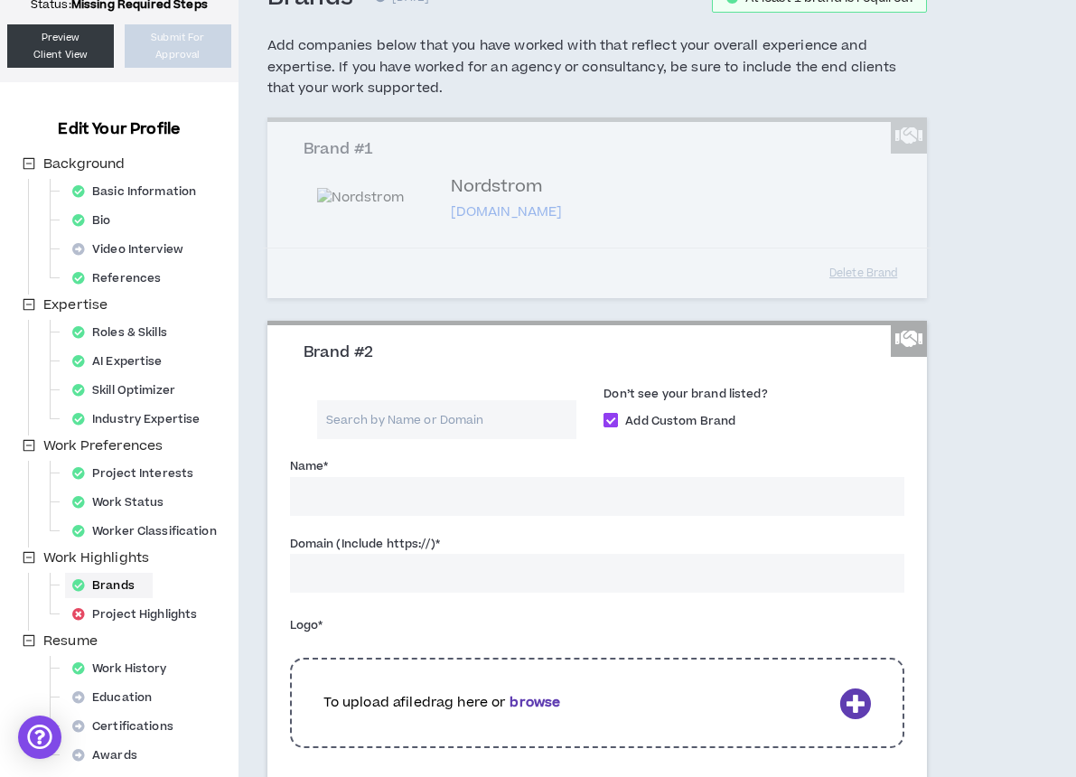
click at [603, 413] on span at bounding box center [610, 420] width 14 height 14
checkbox input "*****"
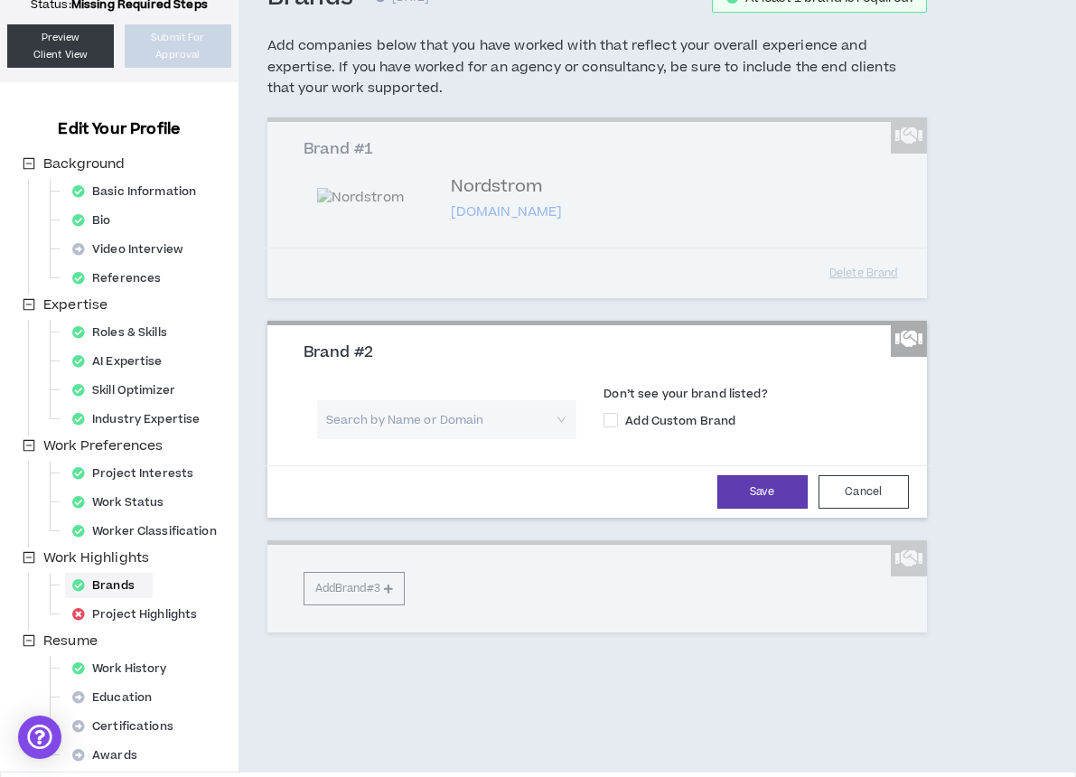
click at [496, 406] on input "search" at bounding box center [441, 419] width 228 height 39
type input "Little & Co."
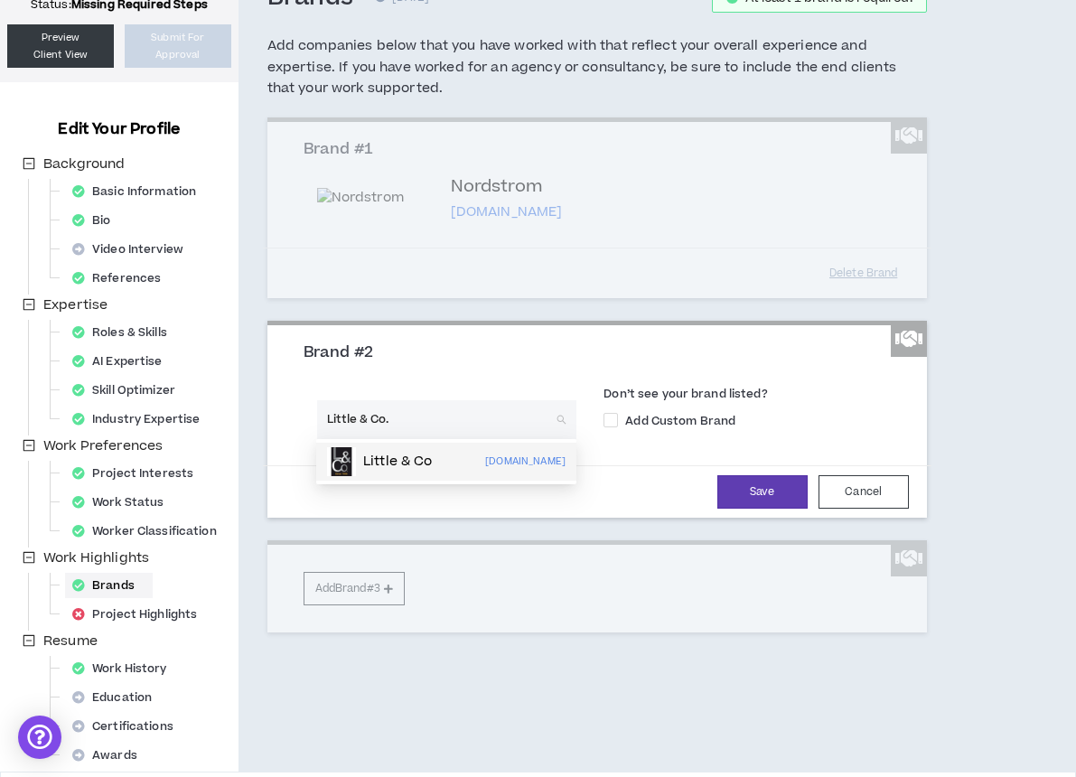
click at [500, 456] on p "[DOMAIN_NAME]" at bounding box center [525, 462] width 80 height 20
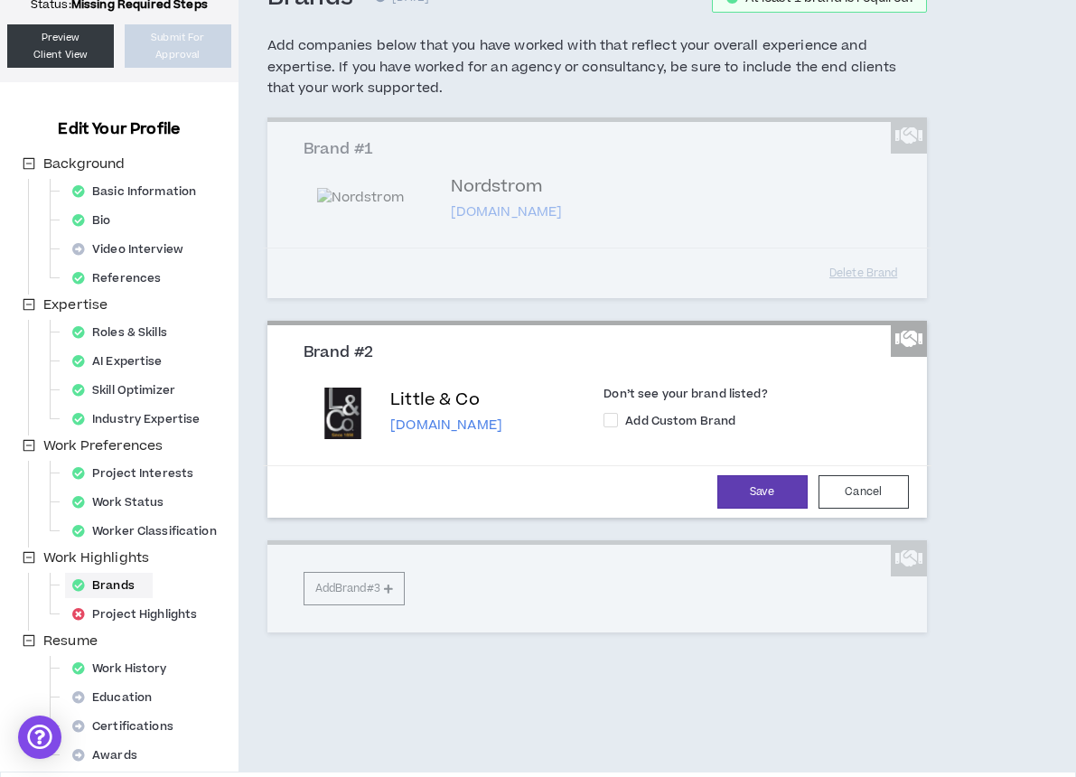
click at [465, 422] on p "[DOMAIN_NAME]" at bounding box center [446, 425] width 112 height 18
click at [913, 328] on icon at bounding box center [908, 339] width 27 height 22
click at [354, 574] on div "Brand #1 Nordstrom [DOMAIN_NAME] Don’t see your brand listed? Add Custom Brand …" at bounding box center [596, 374] width 659 height 515
click at [757, 476] on button "Save" at bounding box center [762, 491] width 90 height 33
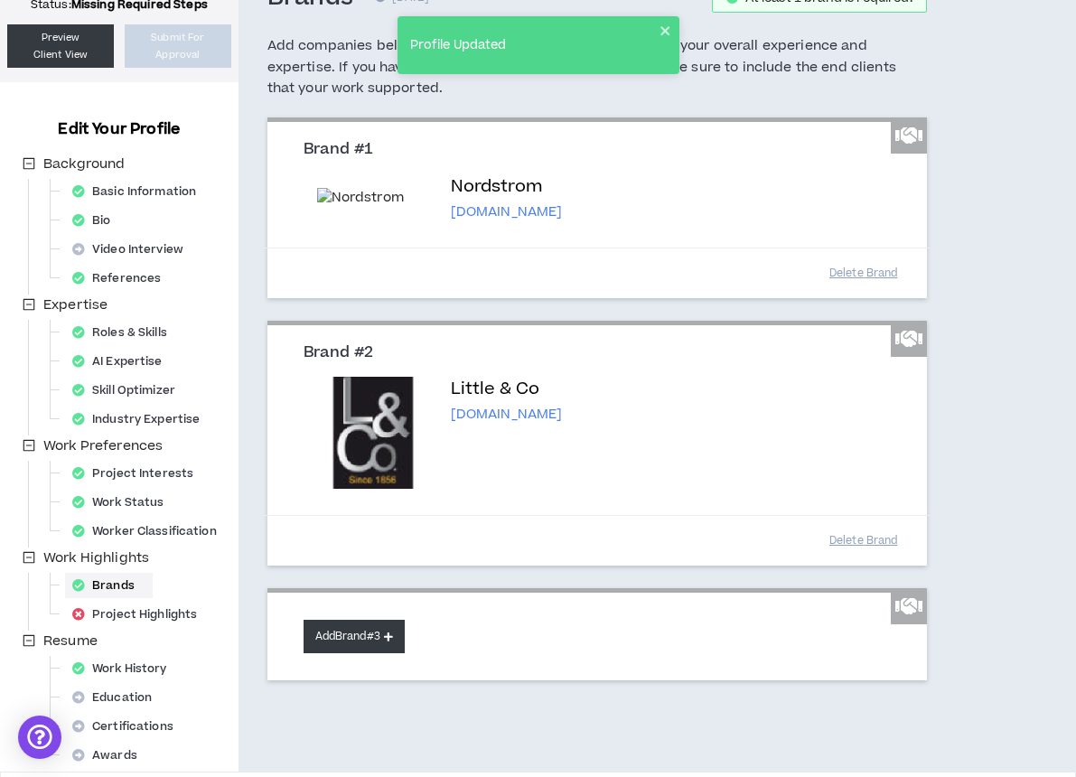
click at [343, 625] on button "Add Brand #3" at bounding box center [353, 636] width 101 height 33
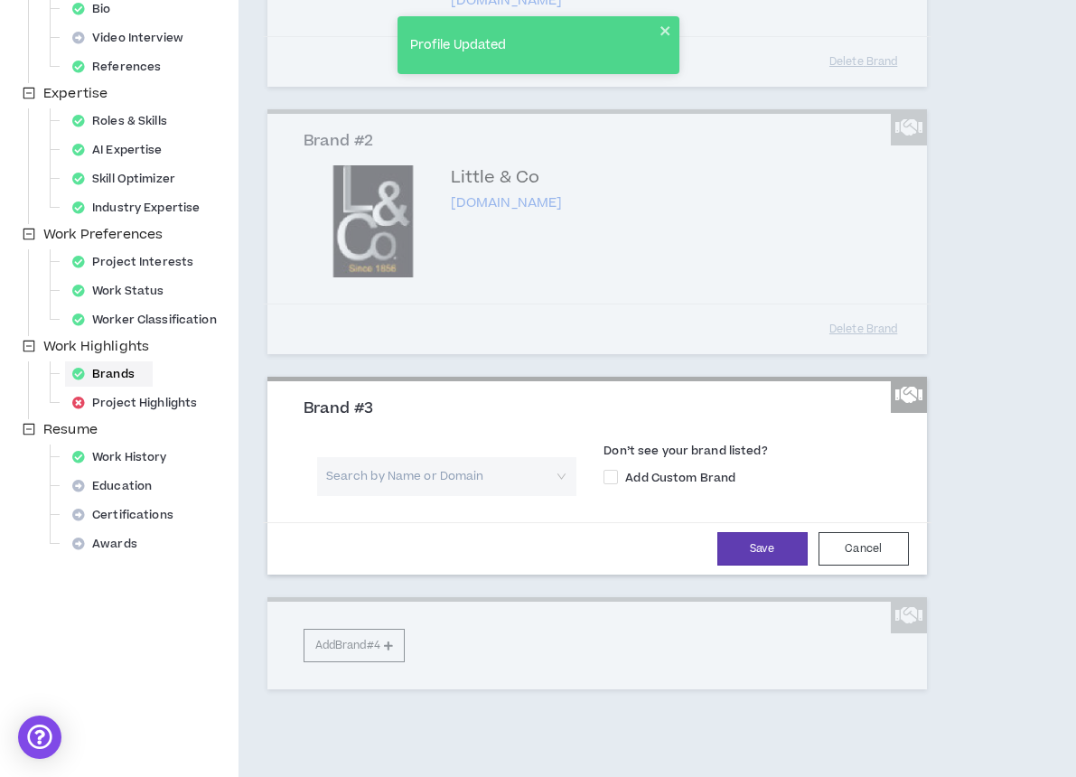
scroll to position [341, 0]
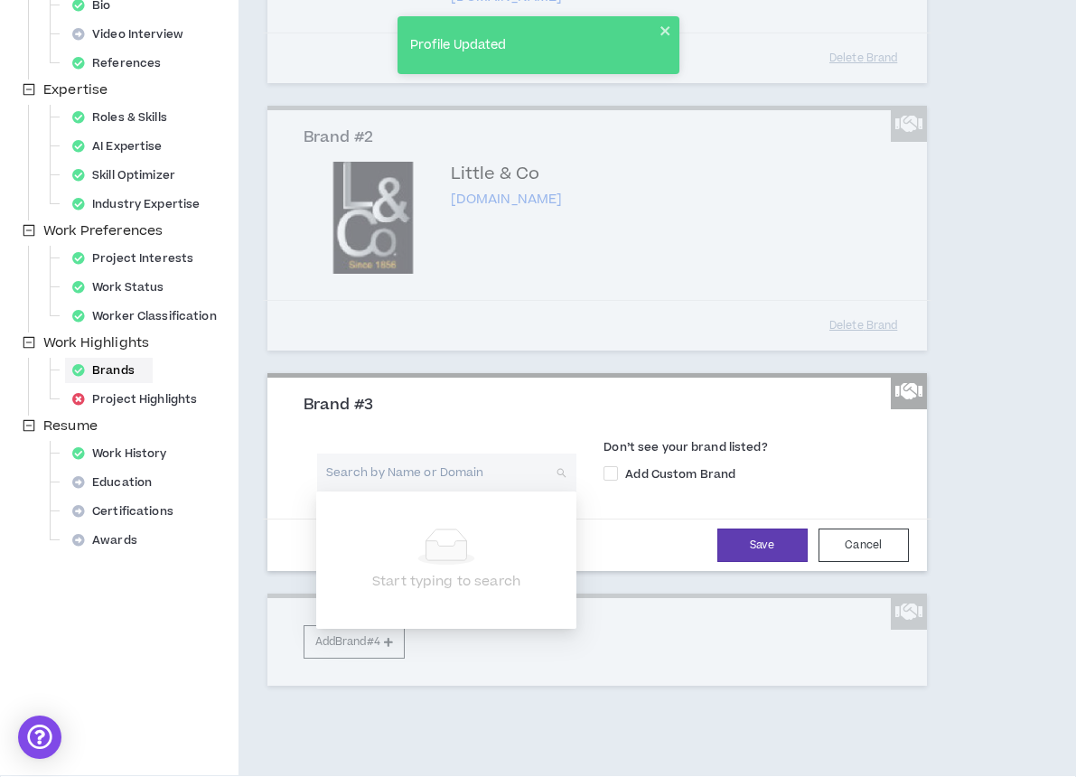
click at [454, 472] on input "search" at bounding box center [441, 472] width 228 height 39
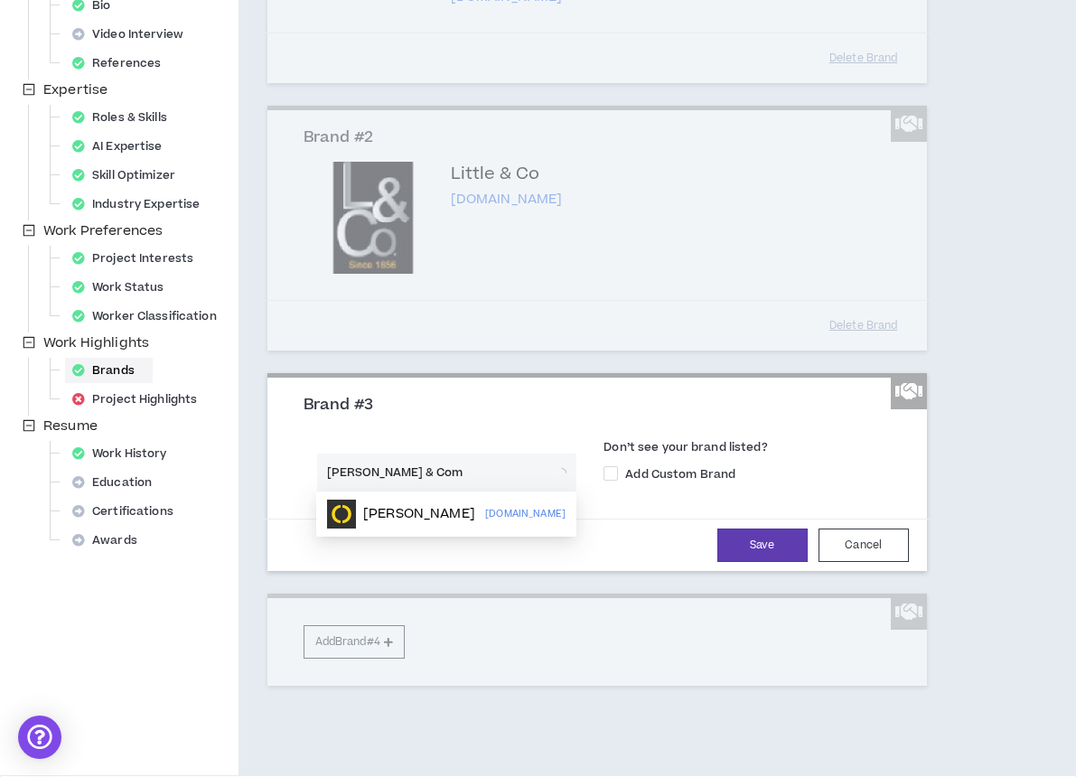
type input "[PERSON_NAME] & Co"
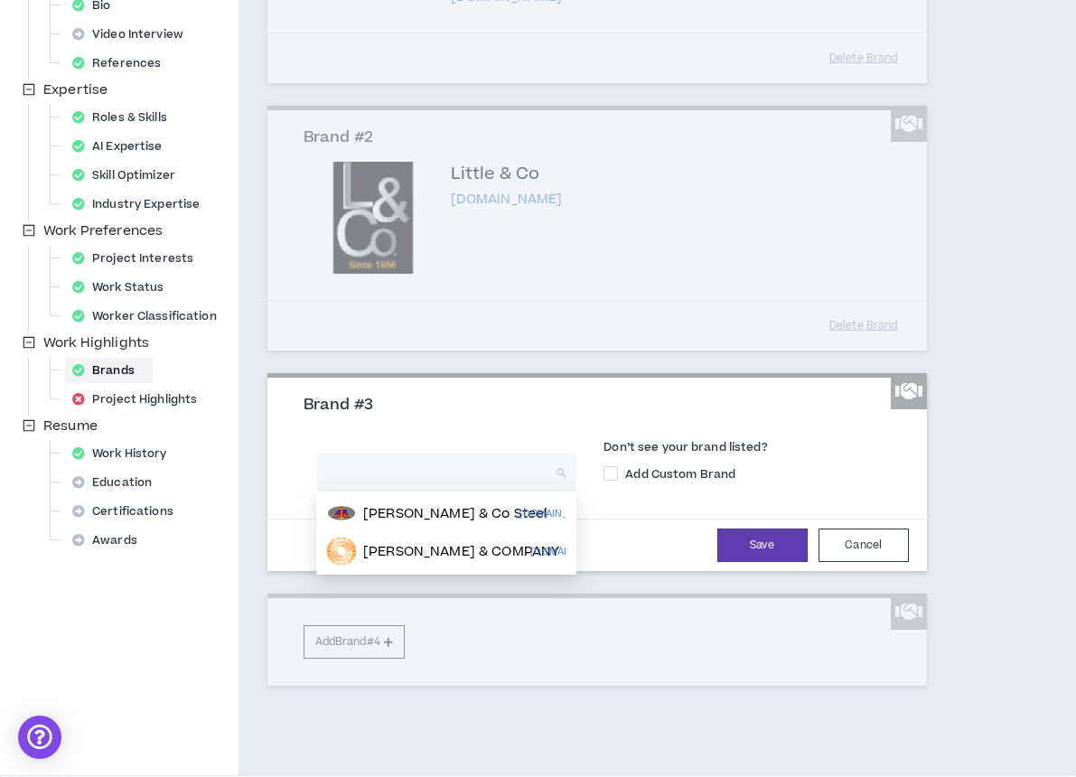
click at [578, 415] on div "Brand #3" at bounding box center [597, 413] width 614 height 34
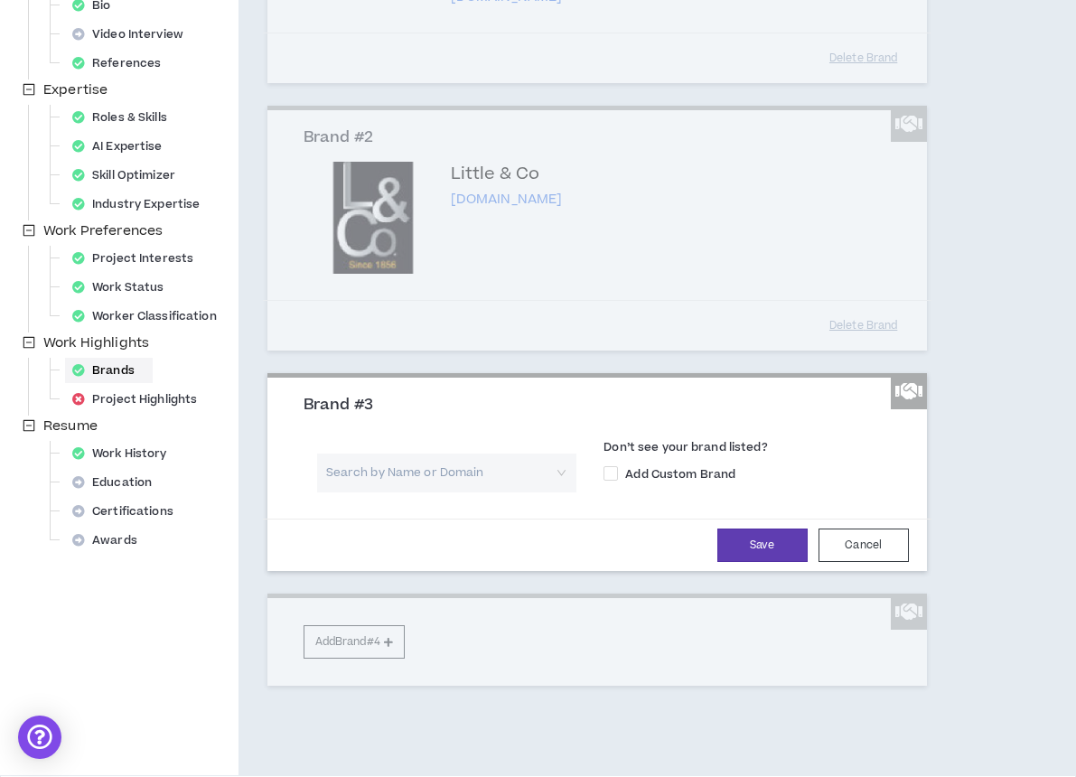
drag, startPoint x: 579, startPoint y: 192, endPoint x: 473, endPoint y: 196, distance: 105.7
click at [473, 196] on div "Brand #2 Little & Co [DOMAIN_NAME] Don’t see your brand listed? Add Custom Bran…" at bounding box center [596, 229] width 659 height 246
click at [573, 246] on div "Brand #2 Little & Co [DOMAIN_NAME] Don’t see your brand listed? Add Custom Bran…" at bounding box center [596, 229] width 659 height 246
click at [786, 251] on div "Brand #2 Little & Co [DOMAIN_NAME] Don’t see your brand listed? Add Custom Bran…" at bounding box center [596, 229] width 659 height 246
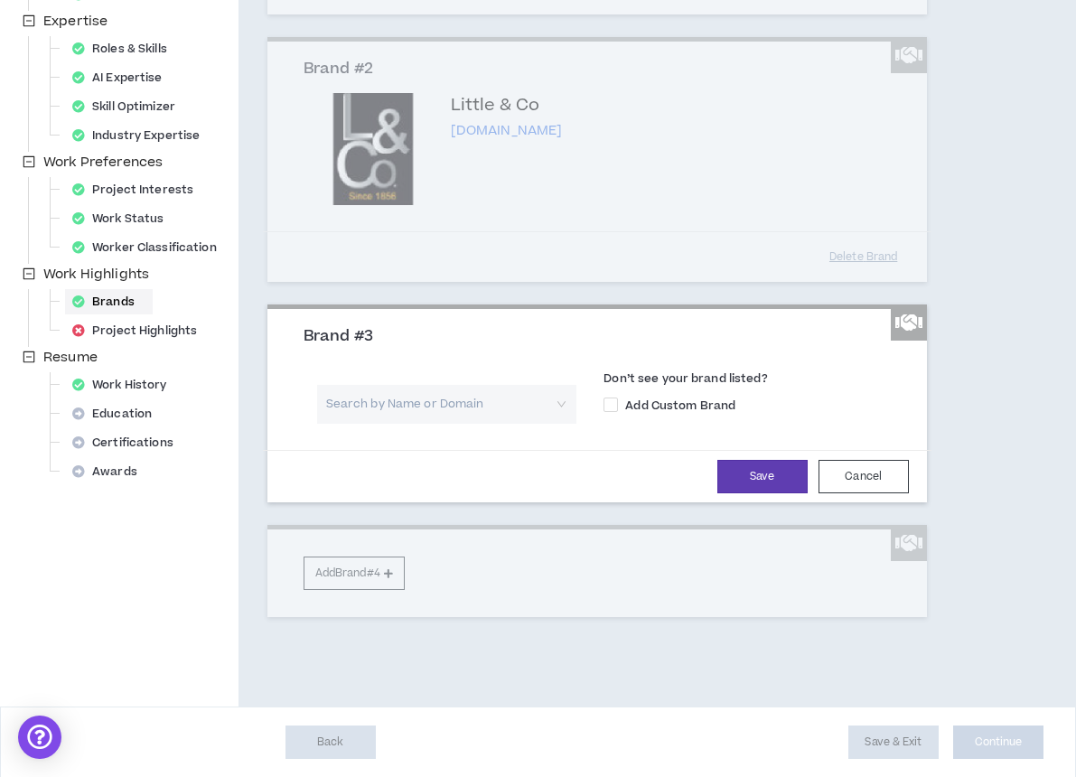
scroll to position [406, 0]
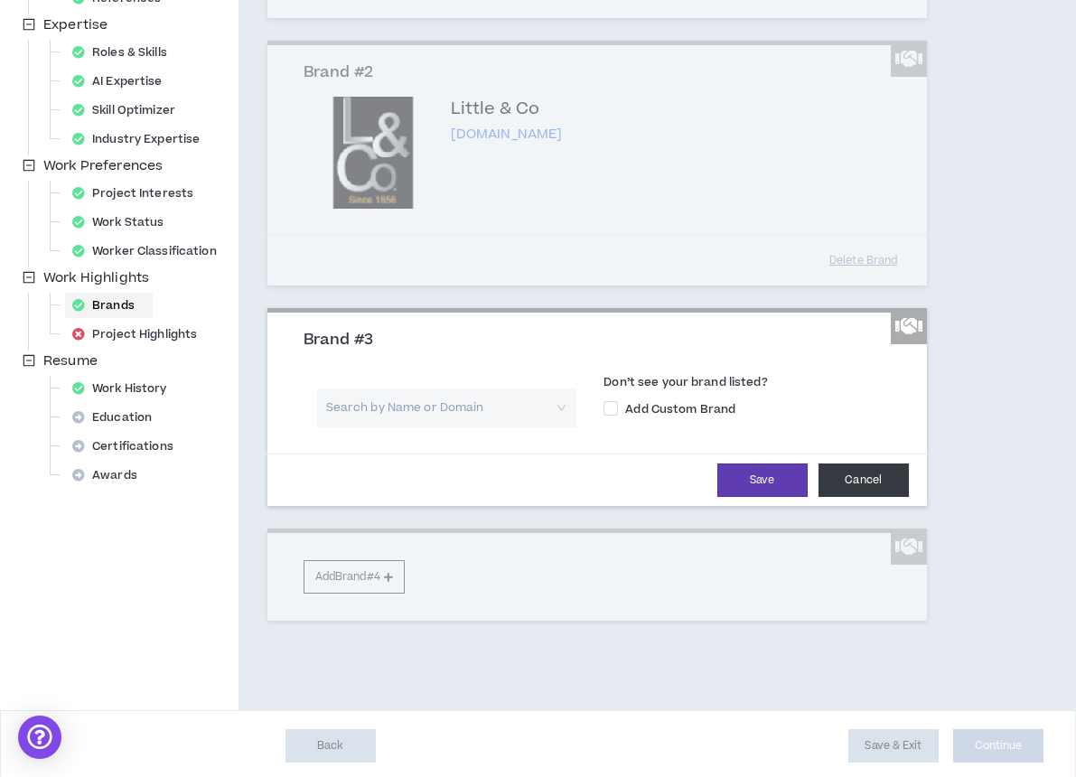
click at [859, 472] on button "Cancel" at bounding box center [863, 479] width 90 height 33
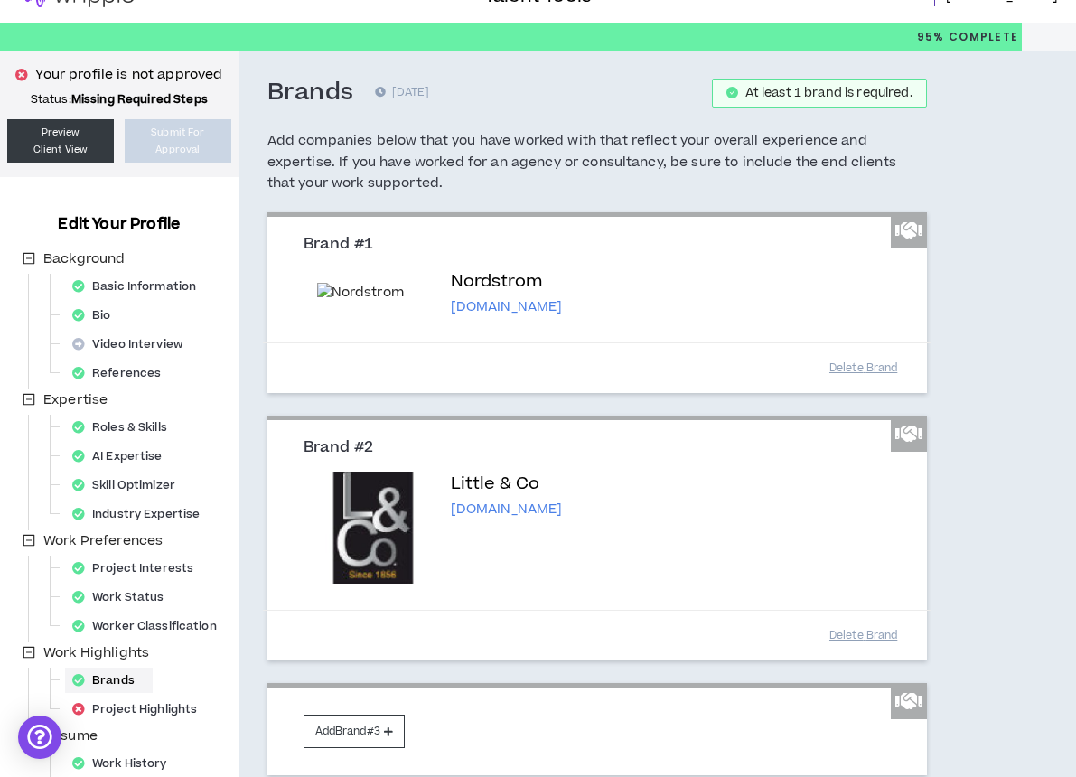
scroll to position [57, 0]
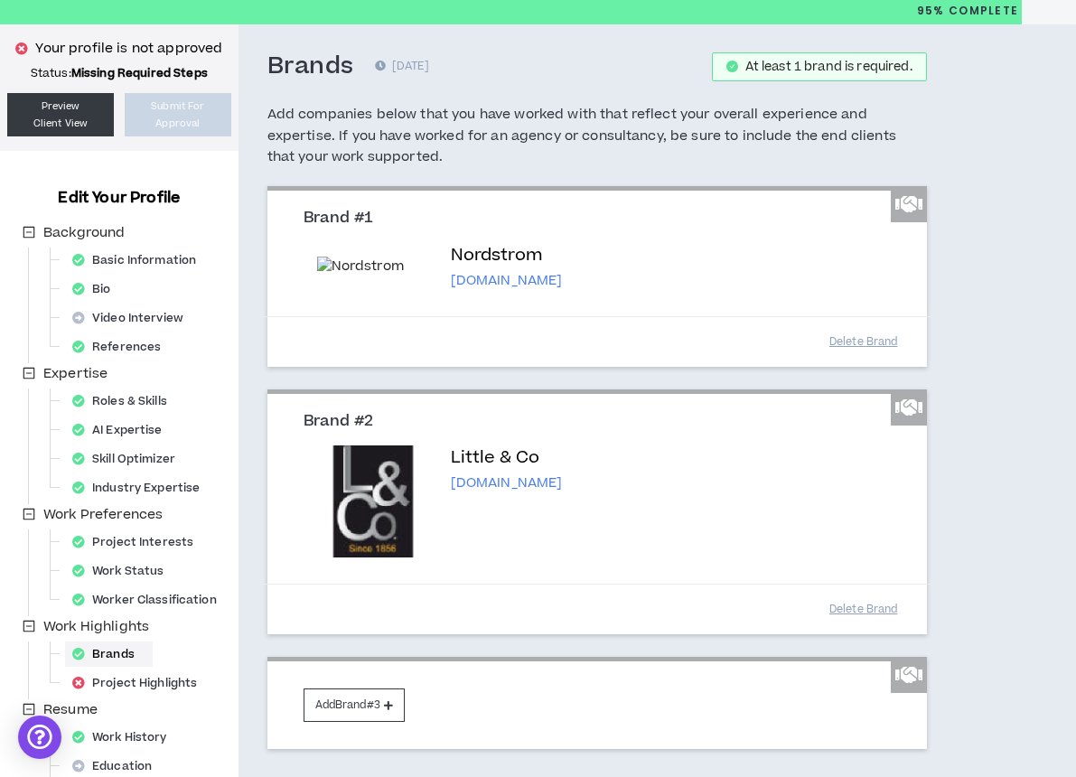
drag, startPoint x: 580, startPoint y: 479, endPoint x: 451, endPoint y: 478, distance: 129.2
click at [451, 478] on div "Little & Co [DOMAIN_NAME]" at bounding box center [664, 468] width 426 height 47
copy p "[DOMAIN_NAME]"
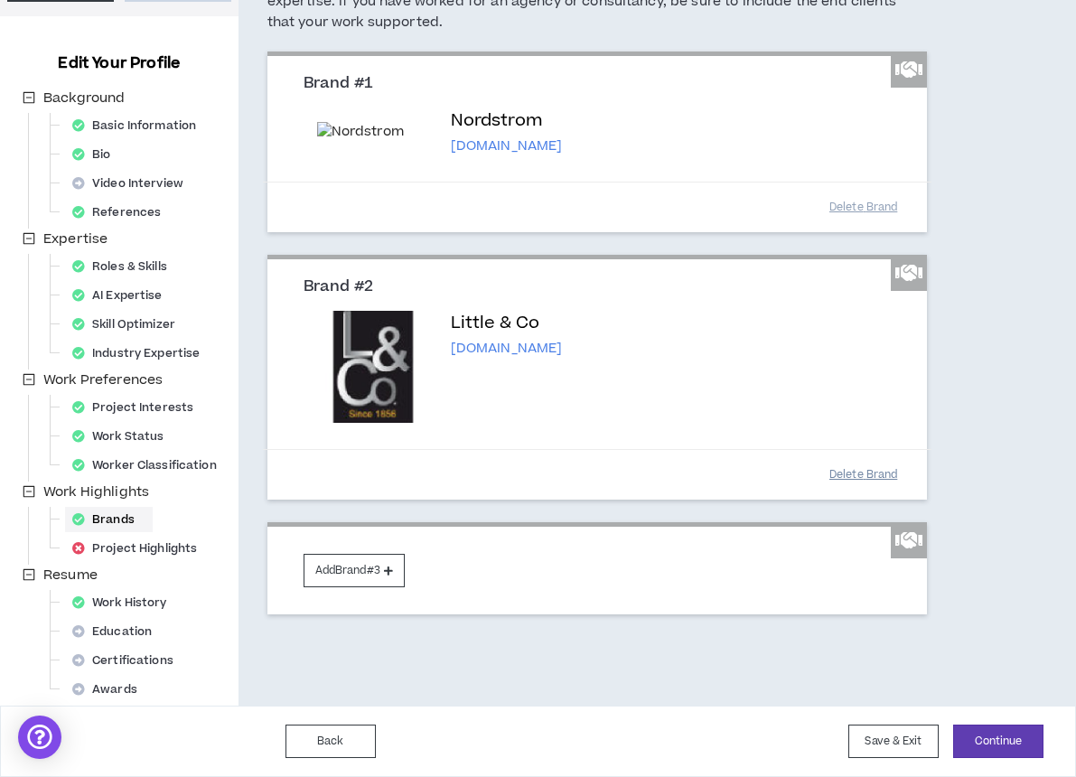
scroll to position [191, 0]
click at [869, 466] on button "Delete Brand" at bounding box center [863, 475] width 90 height 32
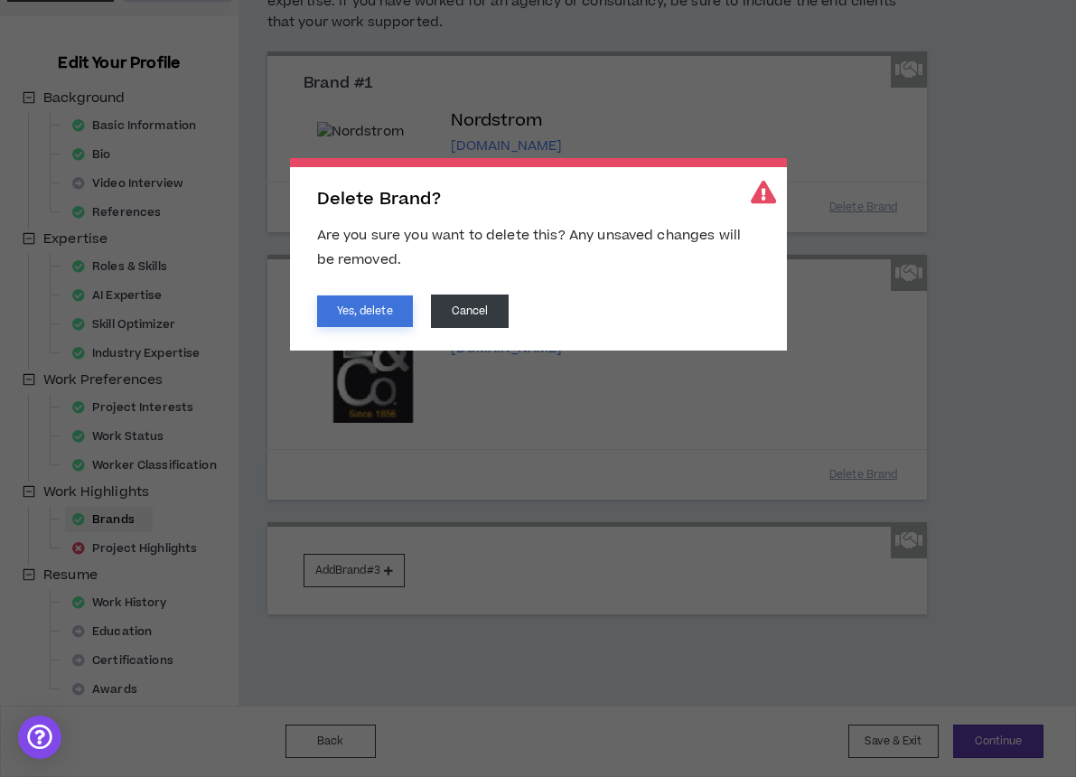
click at [387, 306] on button "Yes, delete" at bounding box center [365, 311] width 96 height 32
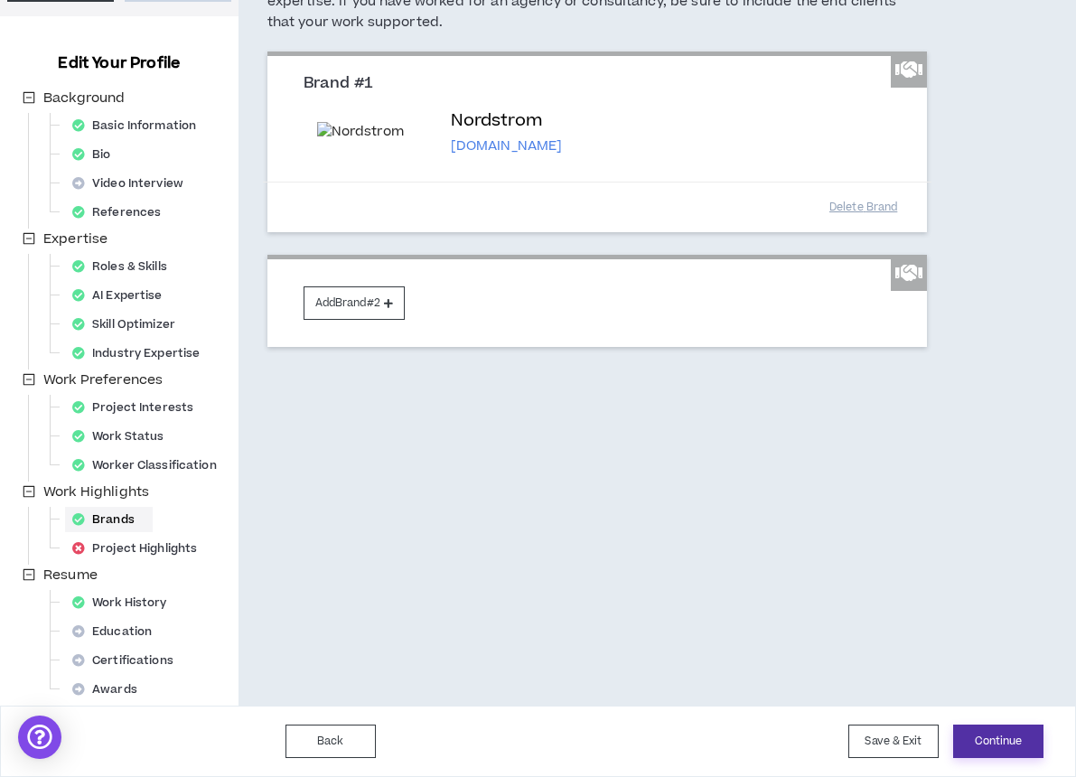
click at [999, 738] on button "Continue" at bounding box center [998, 740] width 90 height 33
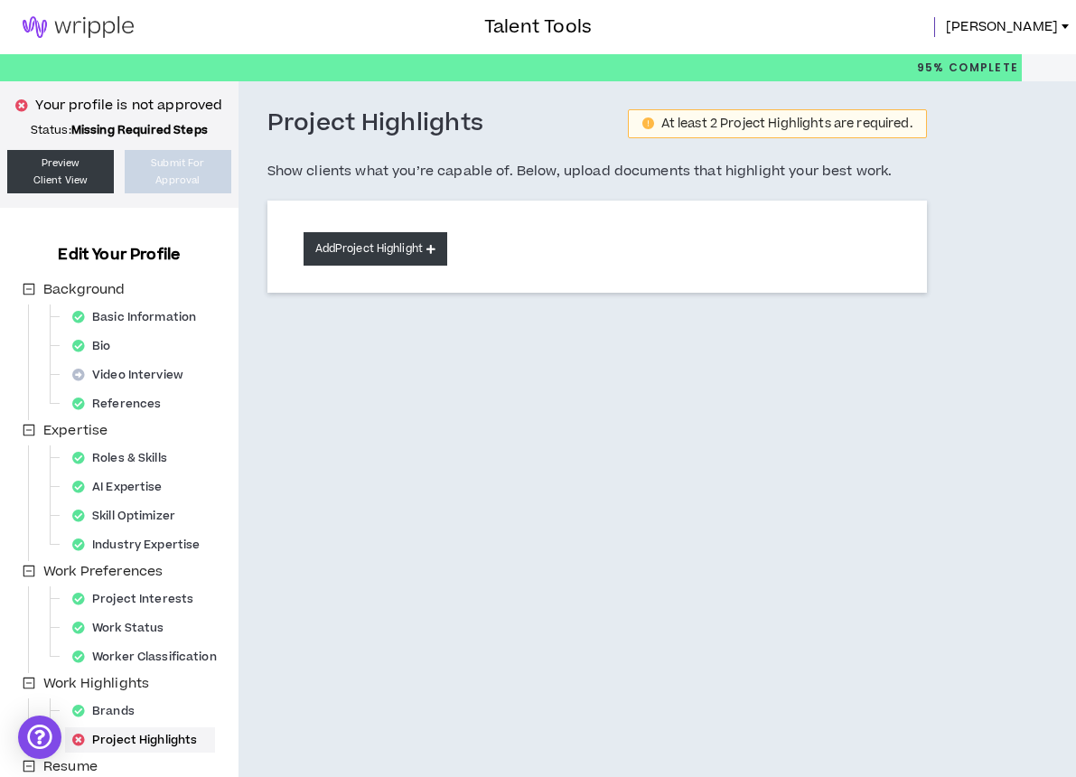
click at [392, 244] on button "Add Project Highlight" at bounding box center [375, 248] width 144 height 33
